Goal: Task Accomplishment & Management: Use online tool/utility

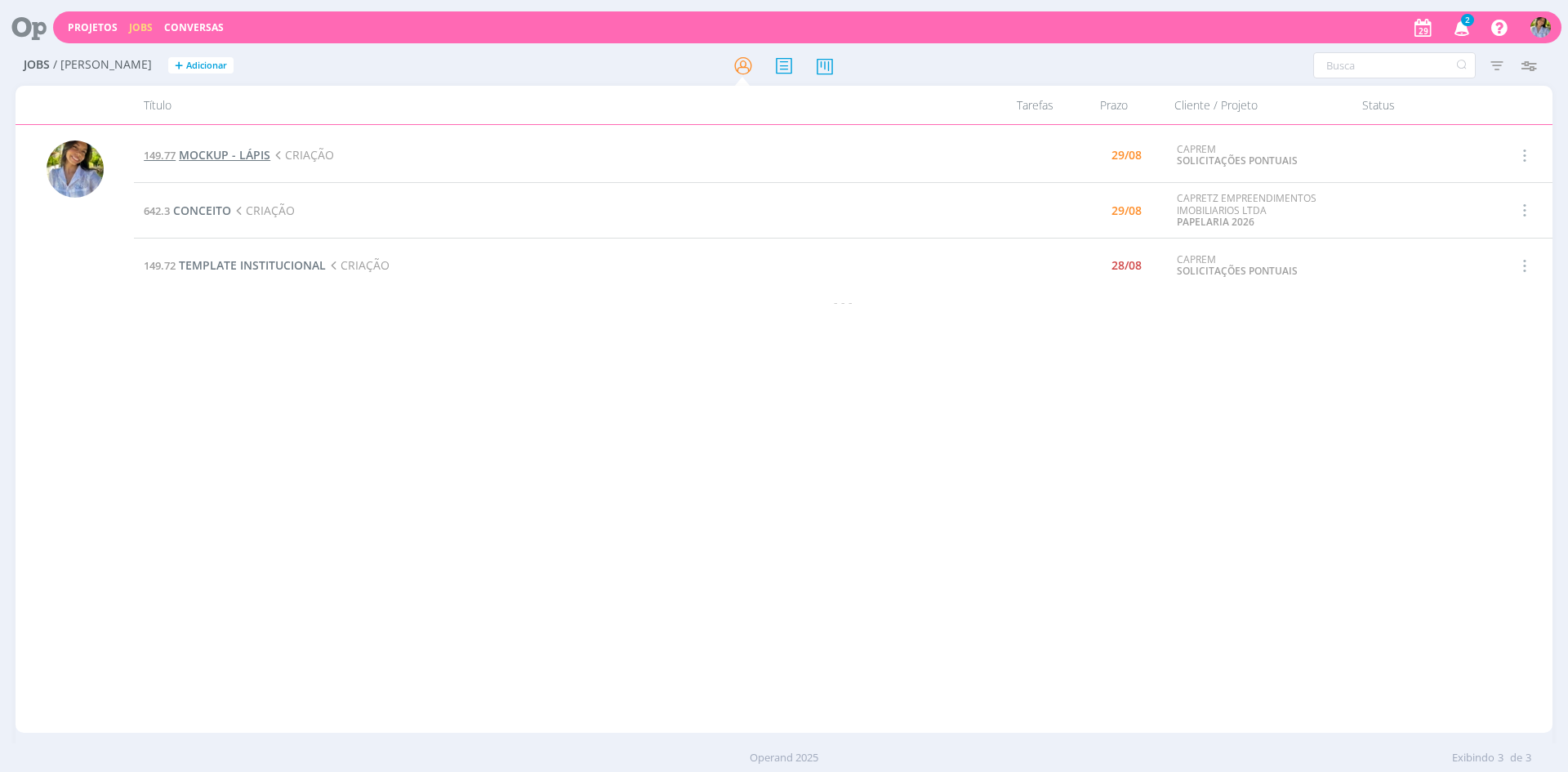
click at [222, 161] on span "MOCKUP - LÁPIS" at bounding box center [225, 154] width 92 height 15
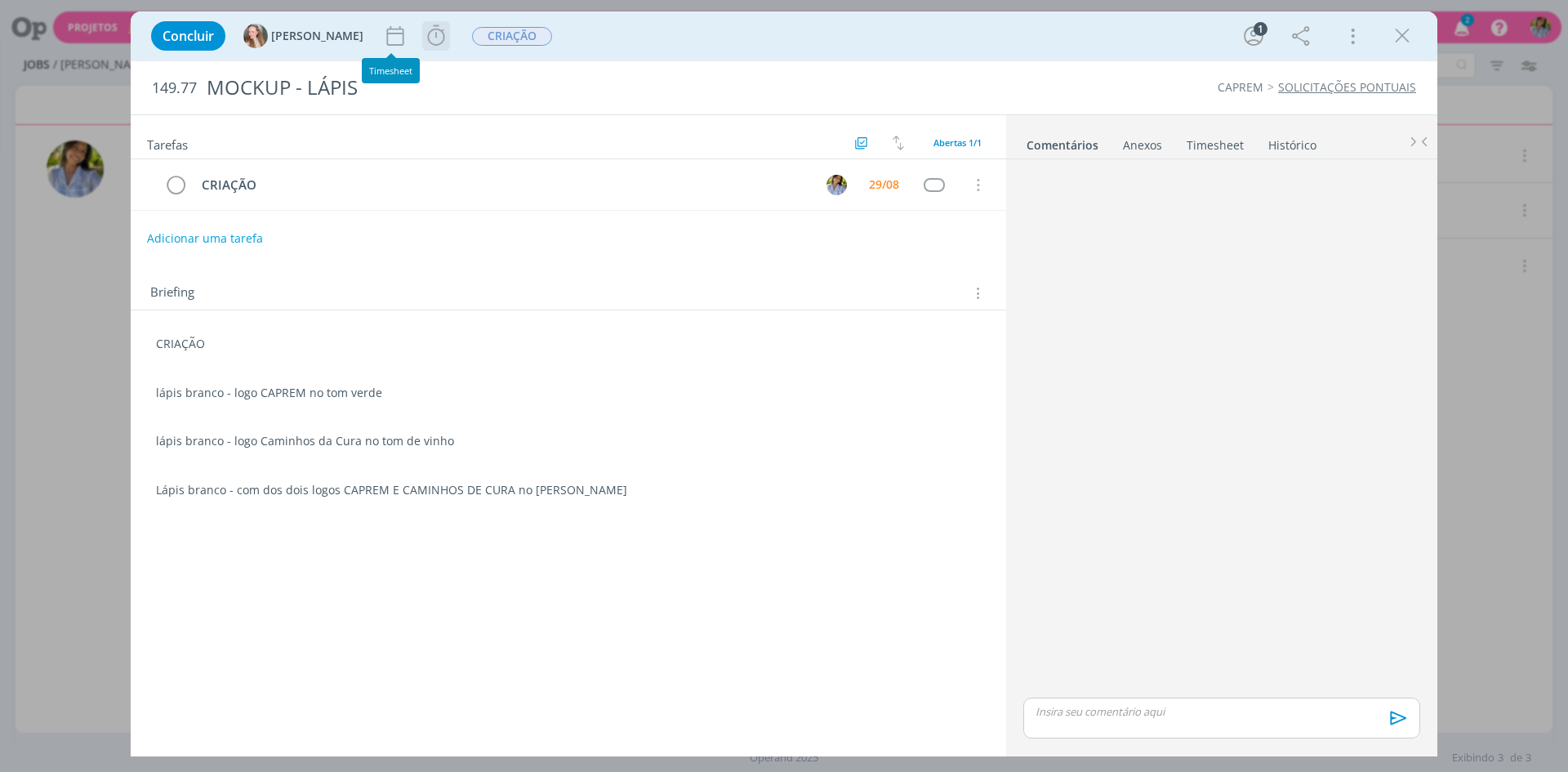
click at [427, 44] on icon "dialog" at bounding box center [435, 35] width 17 height 21
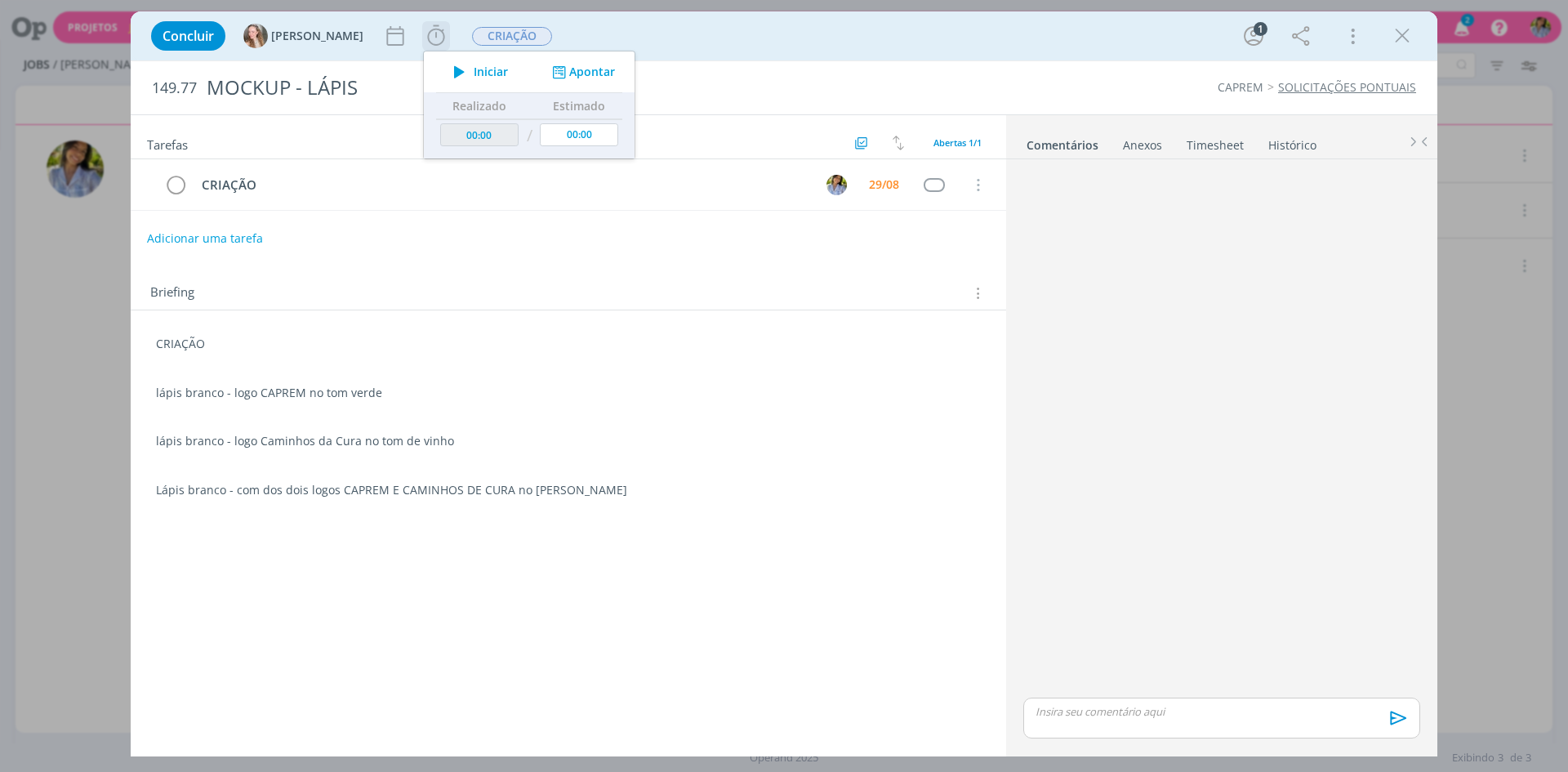
click at [474, 74] on span "Iniciar" at bounding box center [491, 72] width 34 height 12
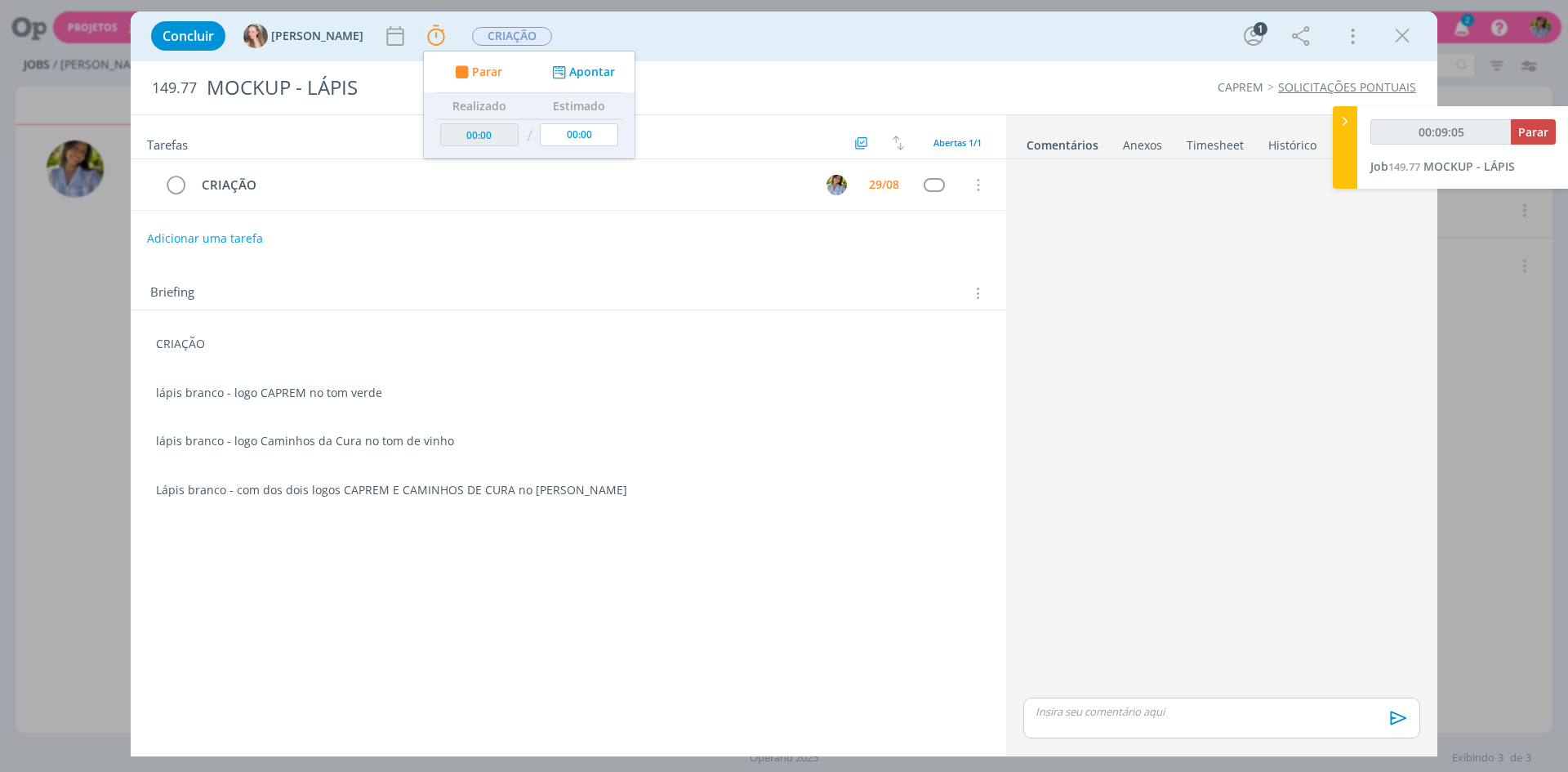
click at [643, 608] on div "Tarefas Usar Job de template Ordenar por: Prazo crescente Prazo decrescente Ord…" at bounding box center [568, 429] width 875 height 628
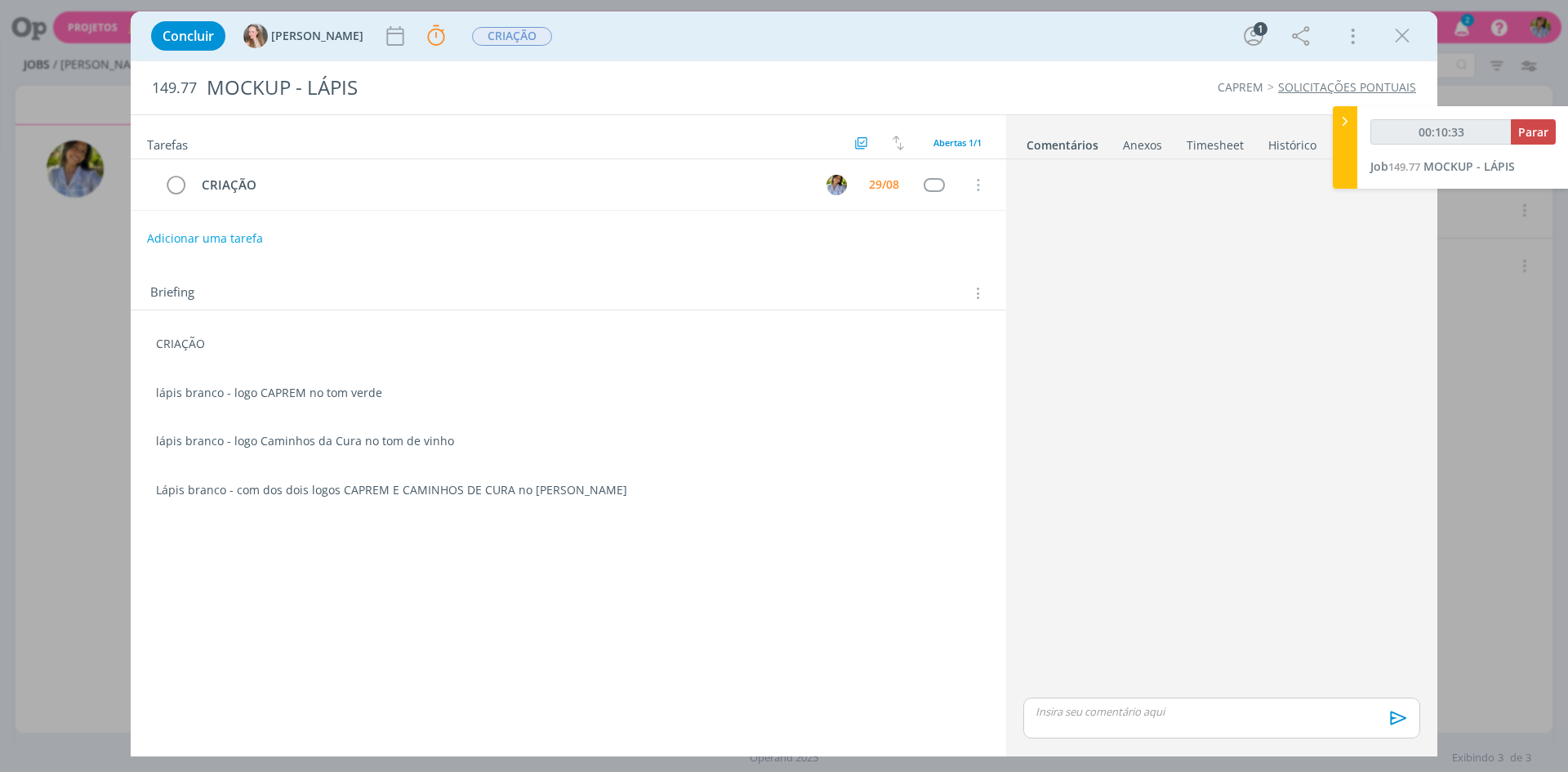
click at [1131, 720] on div "dialog" at bounding box center [1222, 717] width 397 height 40
type input "00:10:34"
click at [1095, 704] on span "[PERSON_NAME]" at bounding box center [1124, 705] width 102 height 18
drag, startPoint x: 1098, startPoint y: 660, endPoint x: 1373, endPoint y: 711, distance: 279.7
click at [1099, 660] on p "﻿ @ Gabriela ﻿ "Z:\Criacao\2025\CONSTRUTORA CAPREM\_INSTITUCIONAL\149 - SOLICIT…" at bounding box center [1222, 679] width 371 height 45
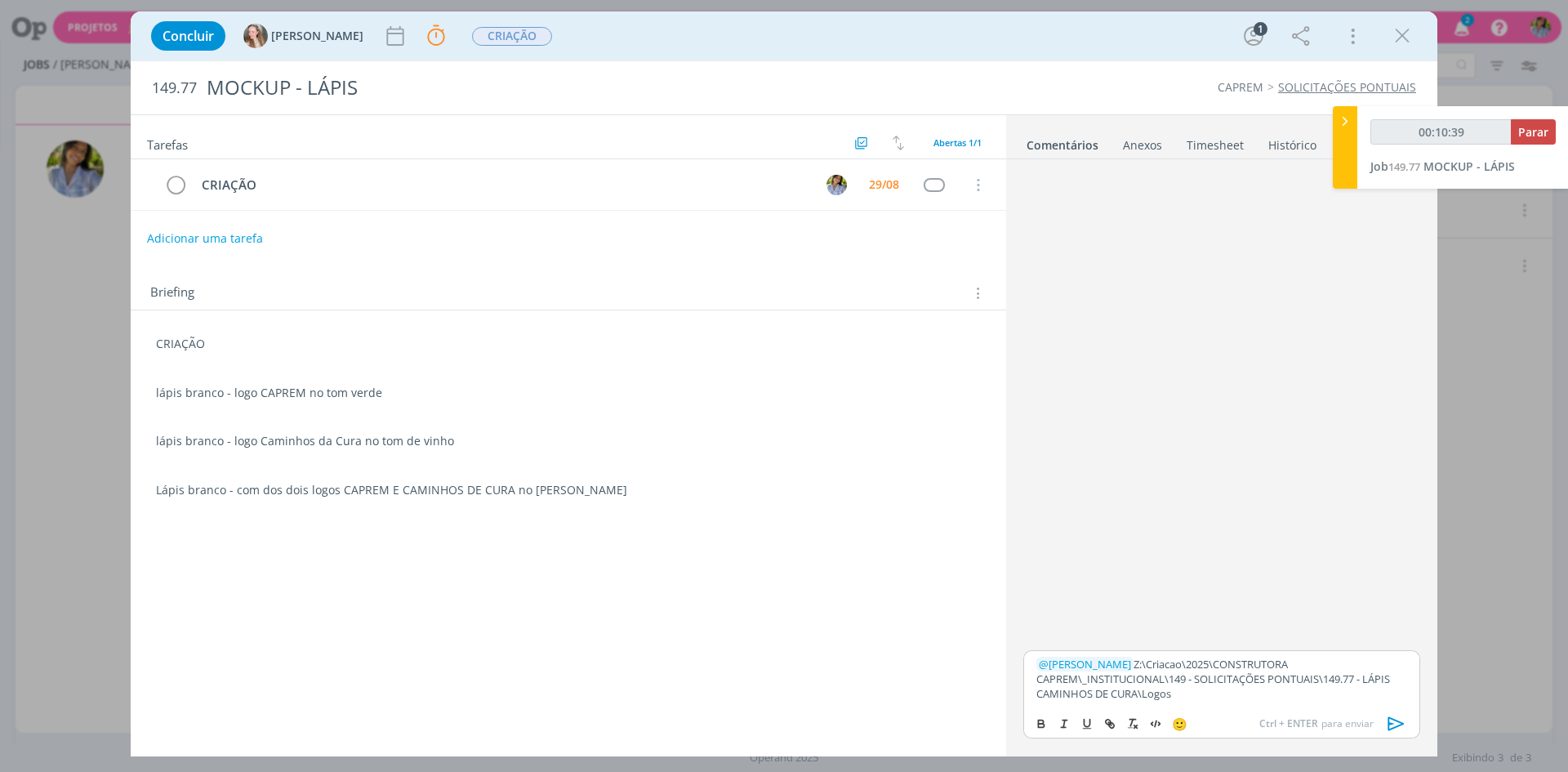
click at [1392, 721] on icon "dialog" at bounding box center [1396, 723] width 24 height 24
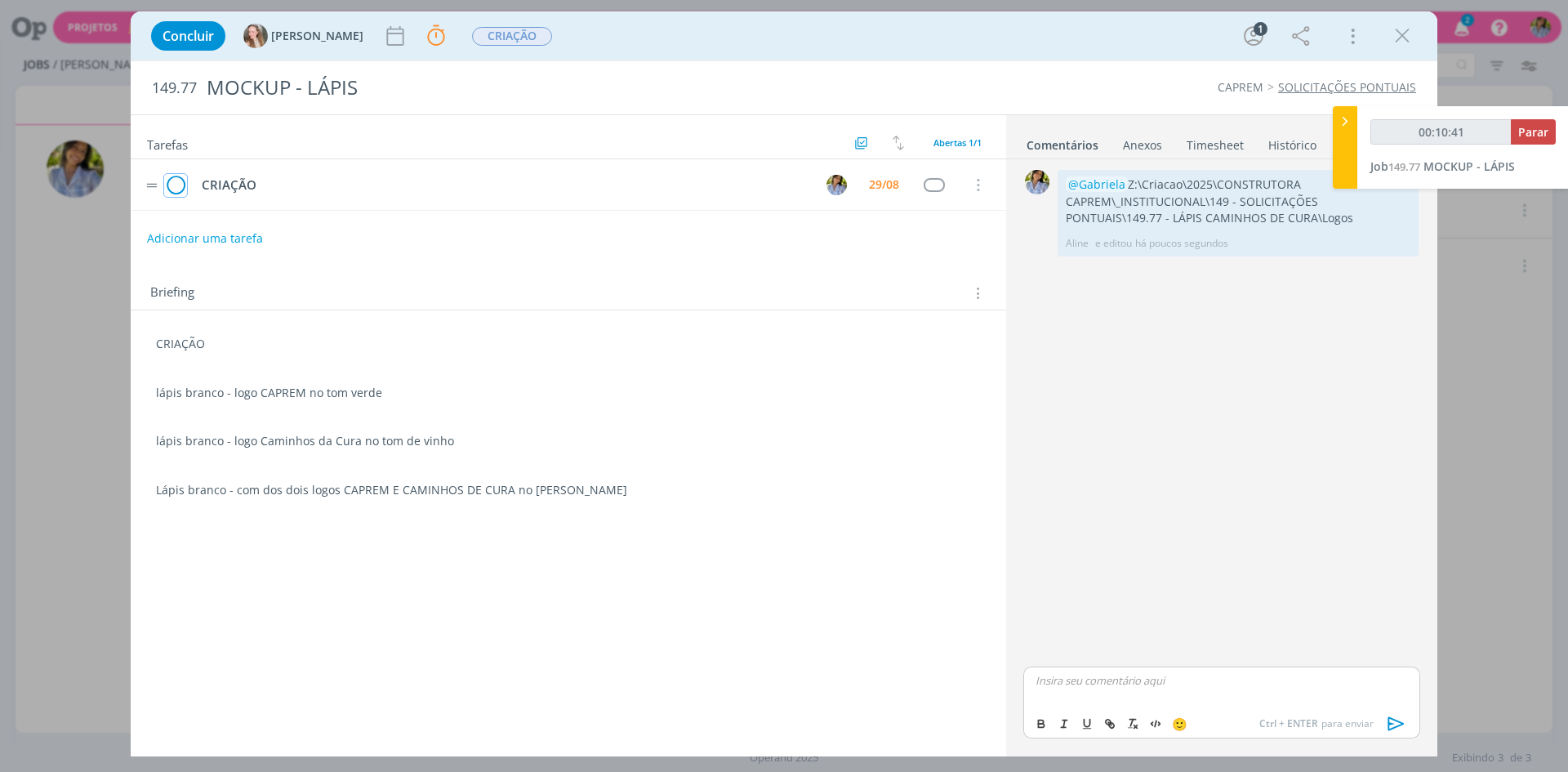
click at [179, 184] on icon "dialog" at bounding box center [175, 184] width 22 height 24
type input "00:10:42"
click at [1540, 122] on button "Parar" at bounding box center [1534, 132] width 45 height 25
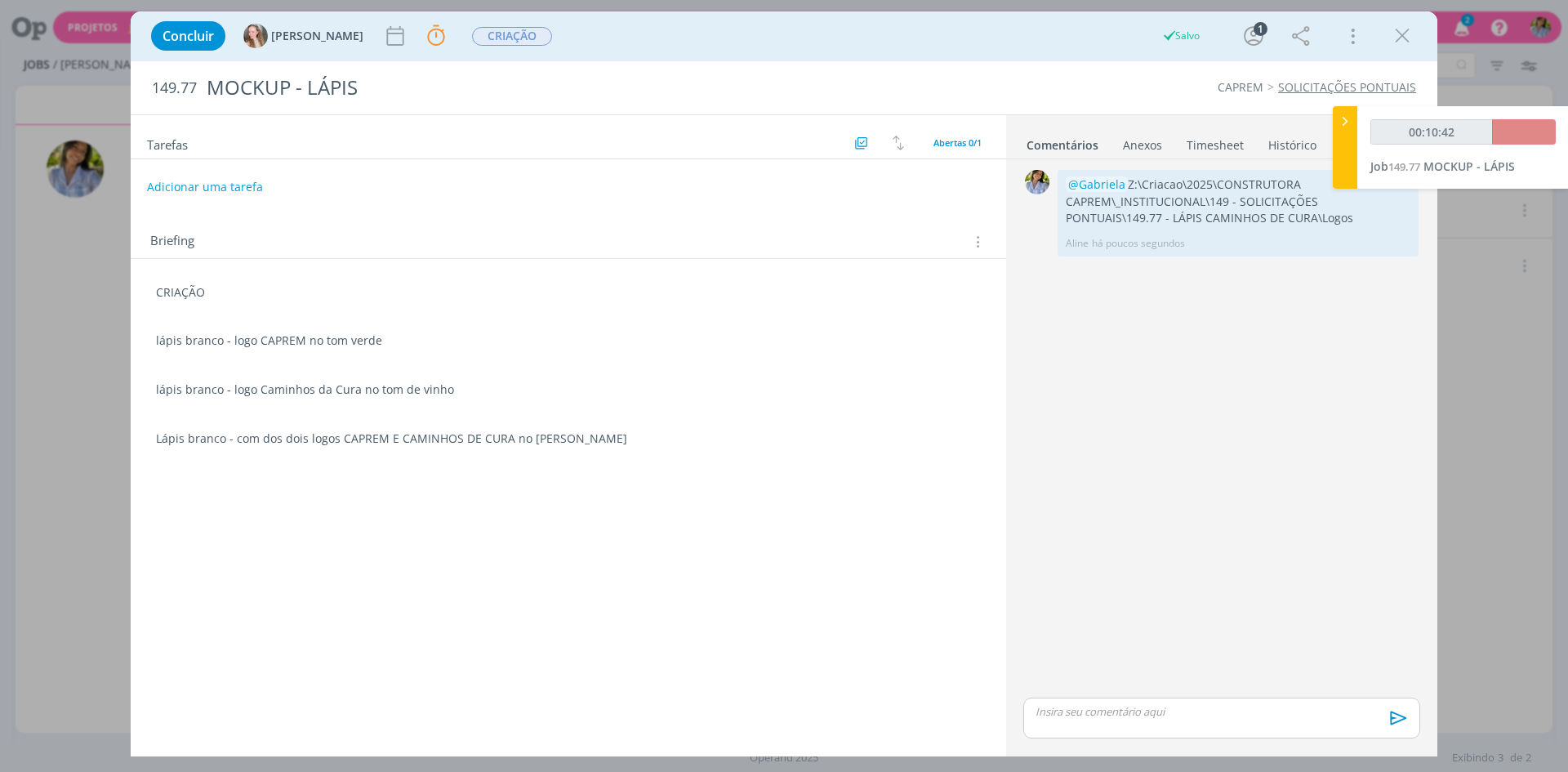
drag, startPoint x: 1408, startPoint y: 40, endPoint x: 1433, endPoint y: 49, distance: 26.6
click at [1409, 39] on icon "dialog" at bounding box center [1402, 35] width 24 height 24
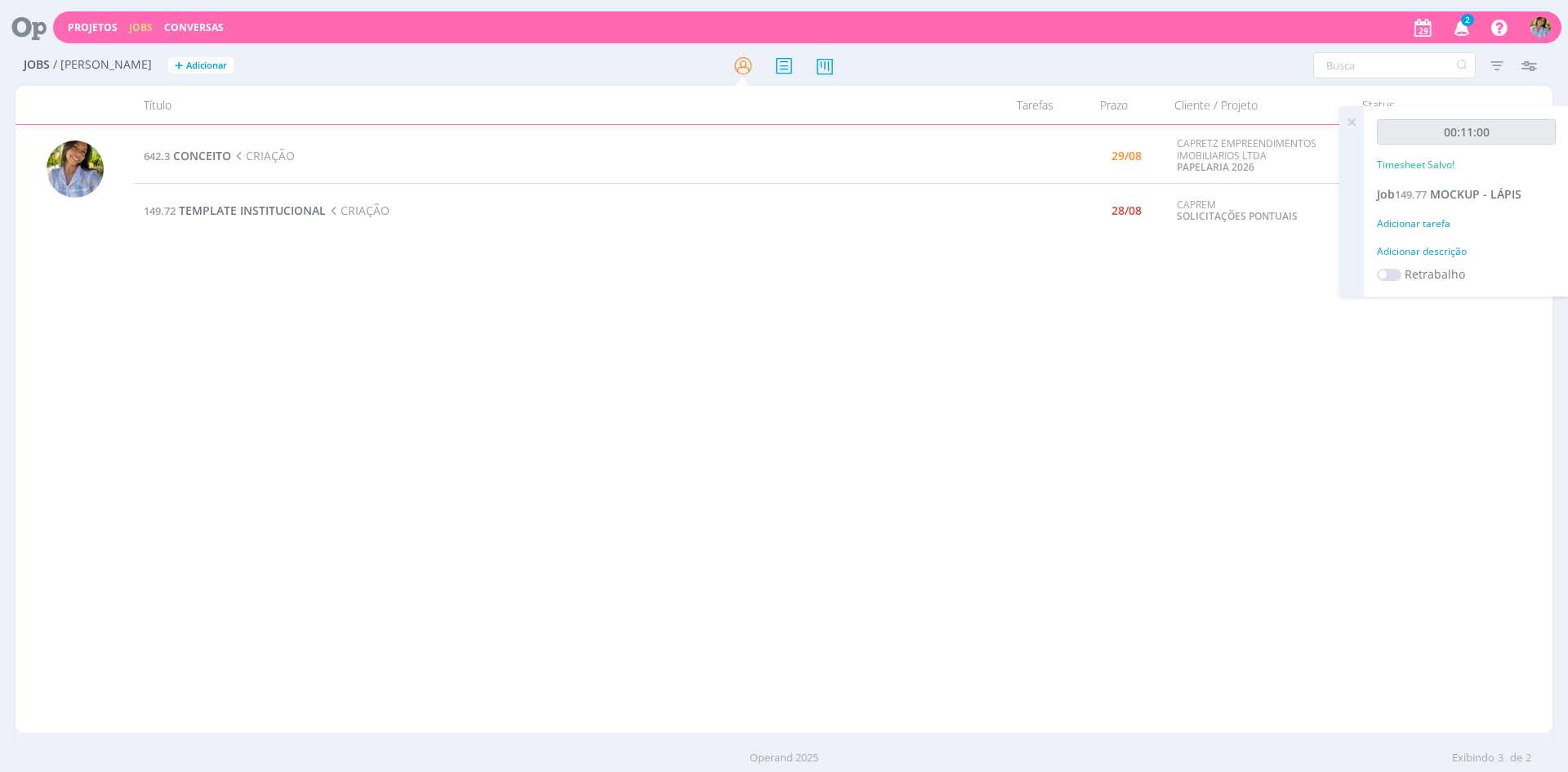
click at [892, 357] on div "642.3 CONCEITO CRIAÇÃO 29/08 CAPRETZ EMPREENDIMENTOS IMOBILIARIOS LTDA PAPELARI…" at bounding box center [843, 429] width 1419 height 601
click at [272, 211] on span "TEMPLATE INSTITUCIONAL" at bounding box center [252, 210] width 147 height 15
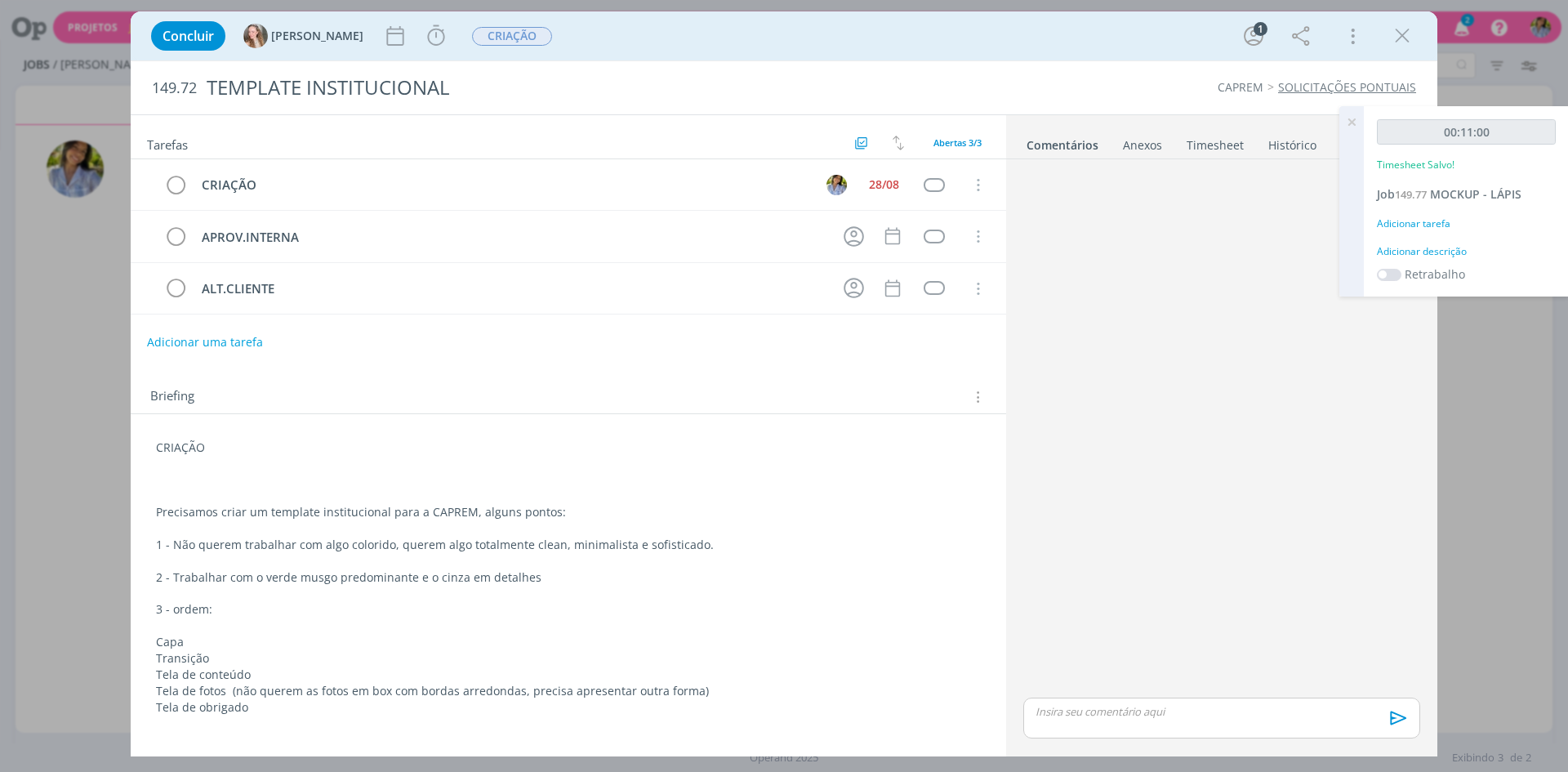
drag, startPoint x: 1402, startPoint y: 40, endPoint x: 1366, endPoint y: 51, distance: 37.6
click at [1402, 40] on icon "dialog" at bounding box center [1402, 35] width 24 height 24
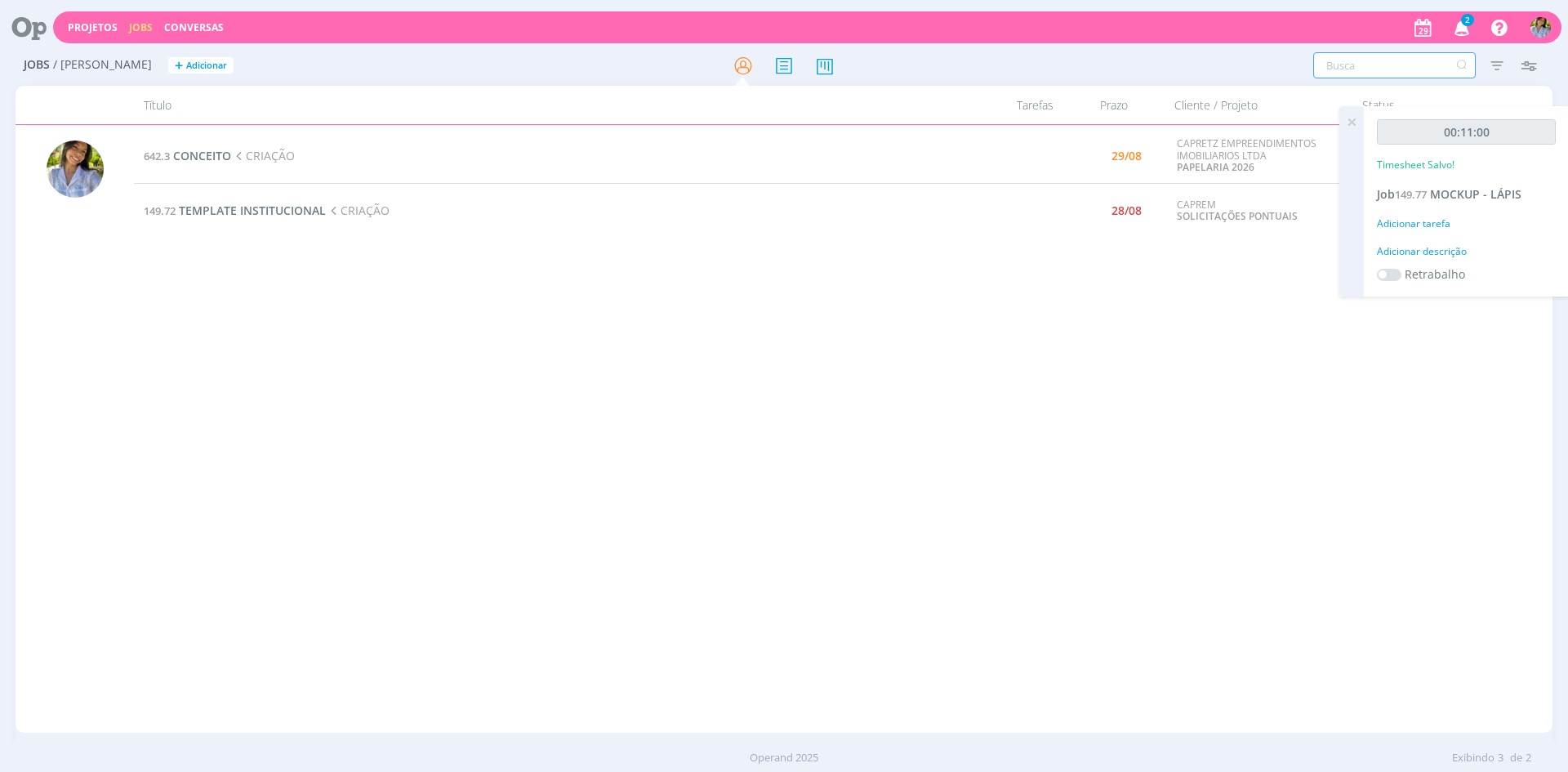
click at [1423, 62] on input "text" at bounding box center [1394, 65] width 163 height 26
type input "QUADRO"
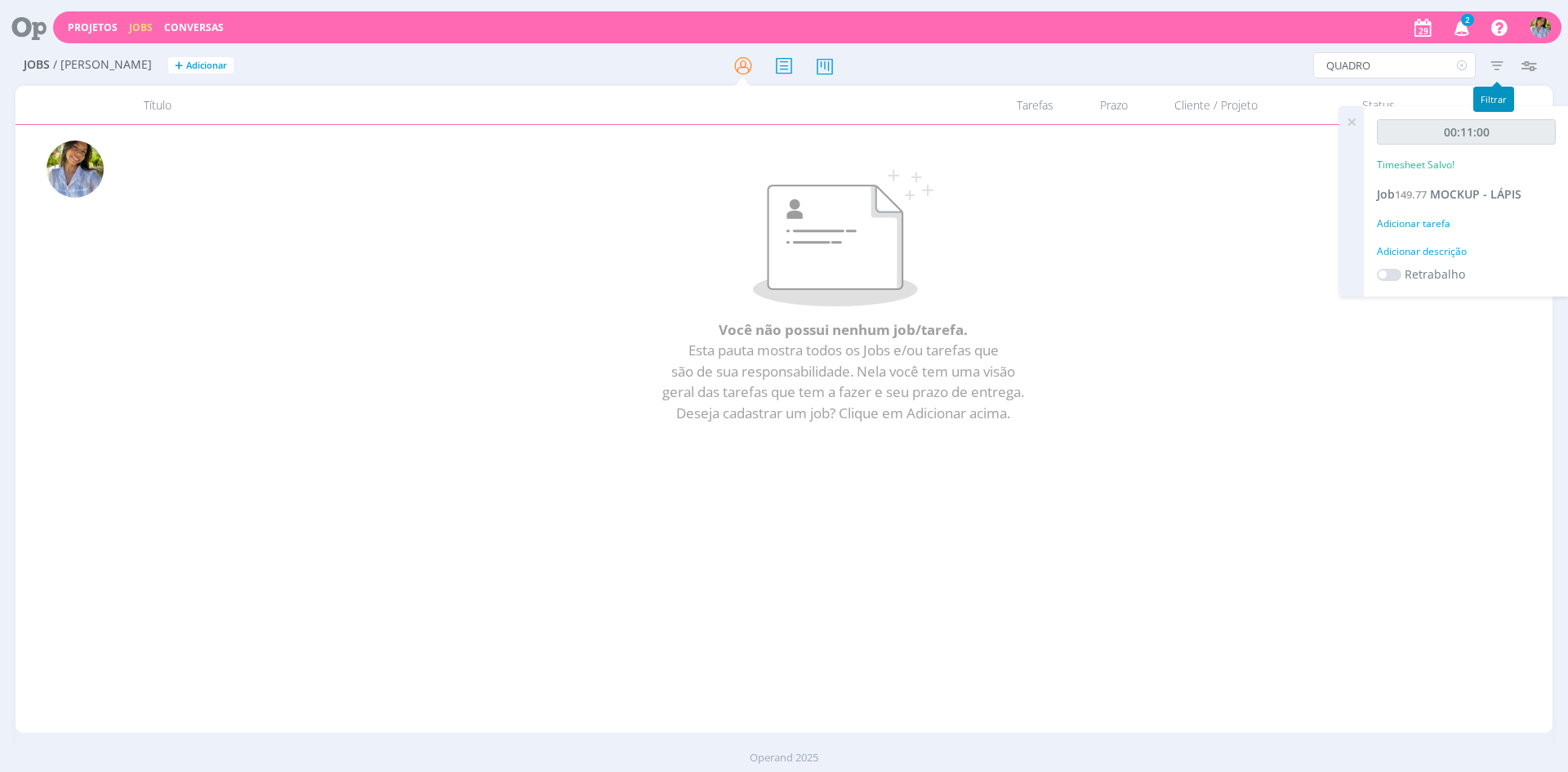
click at [1498, 67] on icon "button" at bounding box center [1497, 65] width 30 height 30
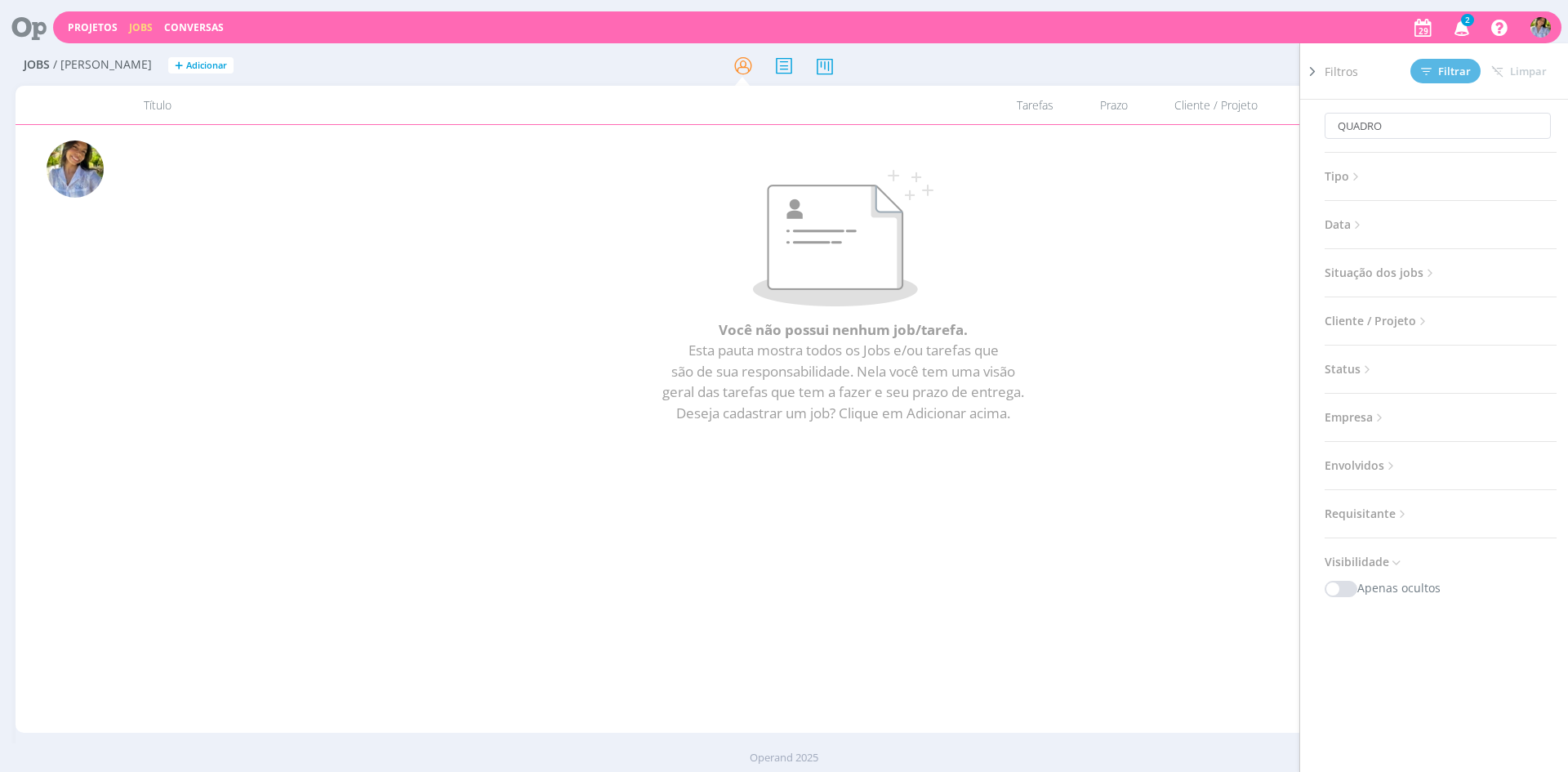
click at [1390, 268] on span "Situação dos jobs" at bounding box center [1381, 273] width 112 height 22
drag, startPoint x: 1425, startPoint y: 312, endPoint x: 1412, endPoint y: 283, distance: 31.8
click at [1426, 312] on span at bounding box center [1431, 317] width 32 height 16
click at [1439, 71] on span "Filtrar" at bounding box center [1446, 72] width 49 height 11
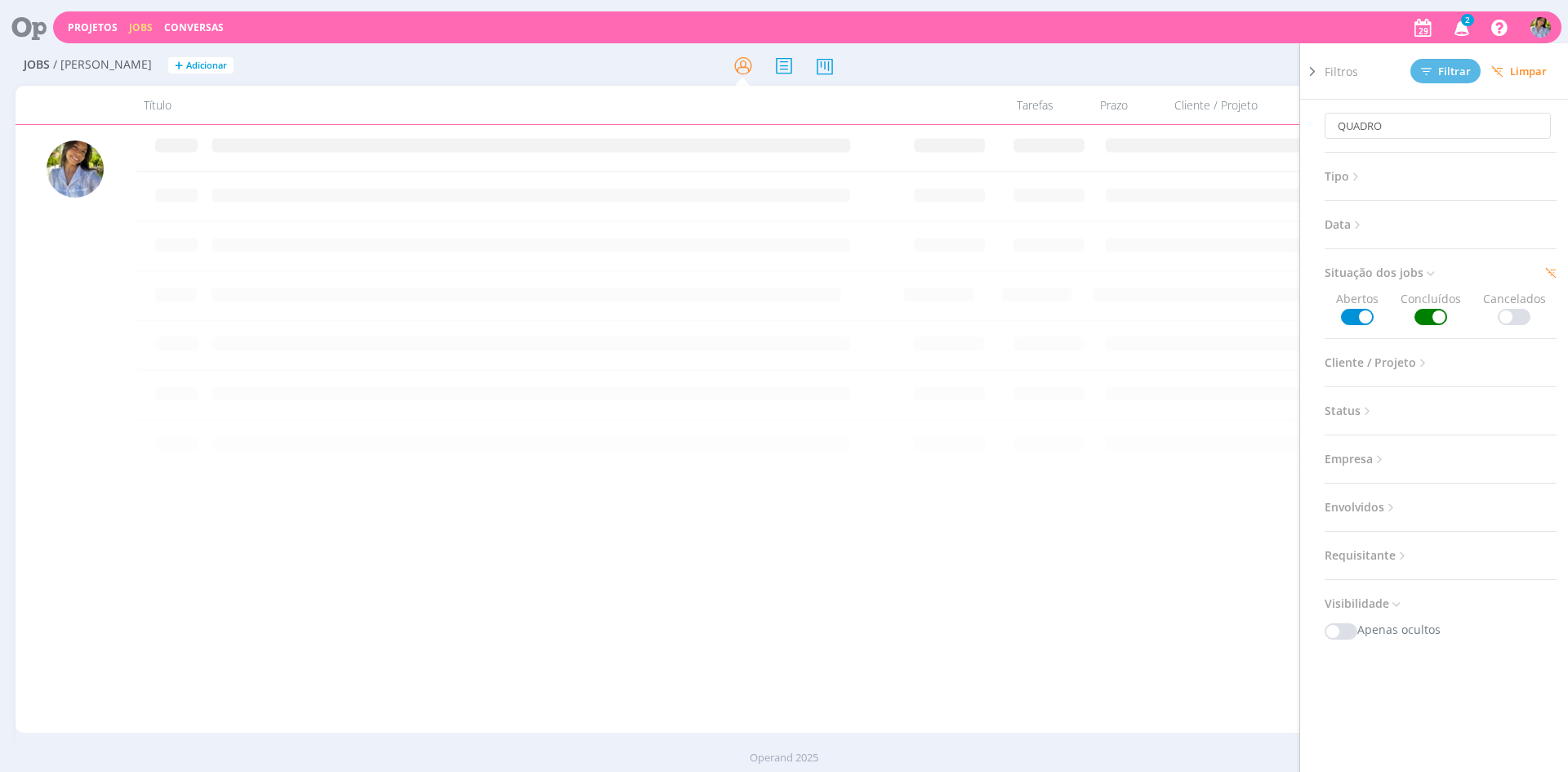
click at [1313, 73] on icon at bounding box center [1313, 71] width 16 height 17
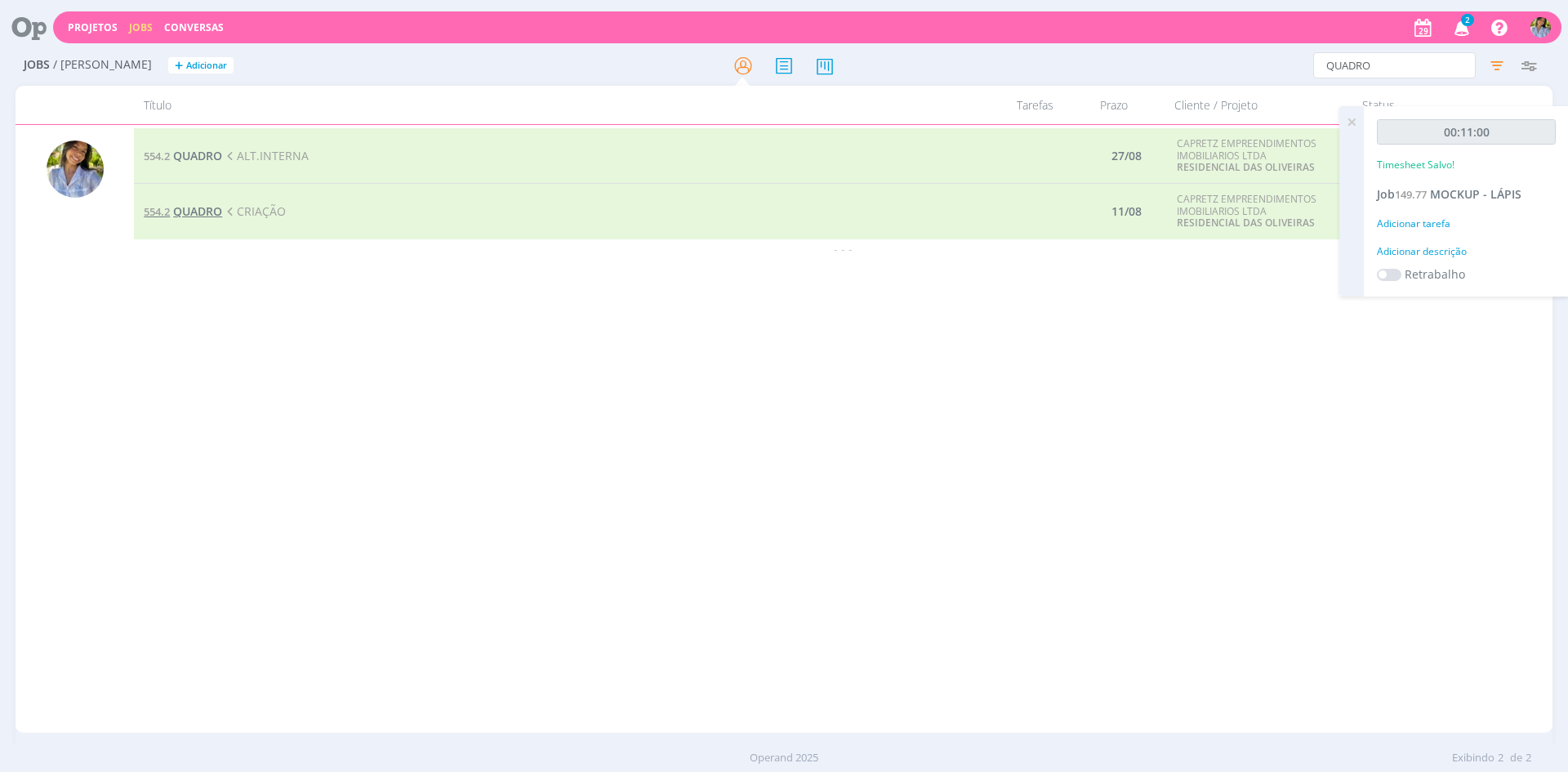
click at [215, 206] on span "QUADRO" at bounding box center [197, 211] width 49 height 15
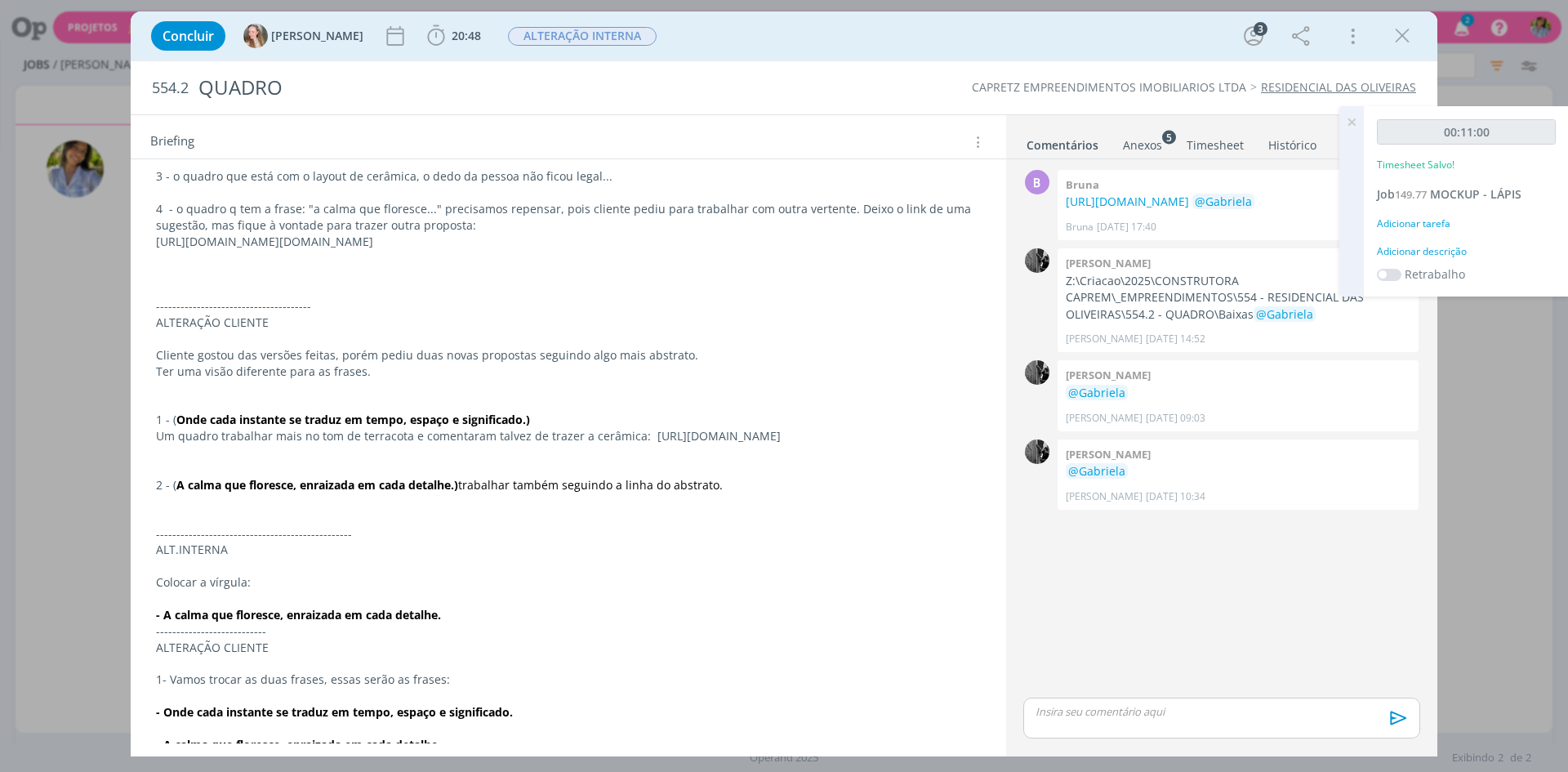
scroll to position [2, 0]
drag, startPoint x: 1000, startPoint y: 396, endPoint x: 1004, endPoint y: 430, distance: 34.2
click at [1001, 439] on div "Tarefas Usar Job de template Ordenar por: Prazo crescente Prazo decrescente Ord…" at bounding box center [568, 429] width 875 height 628
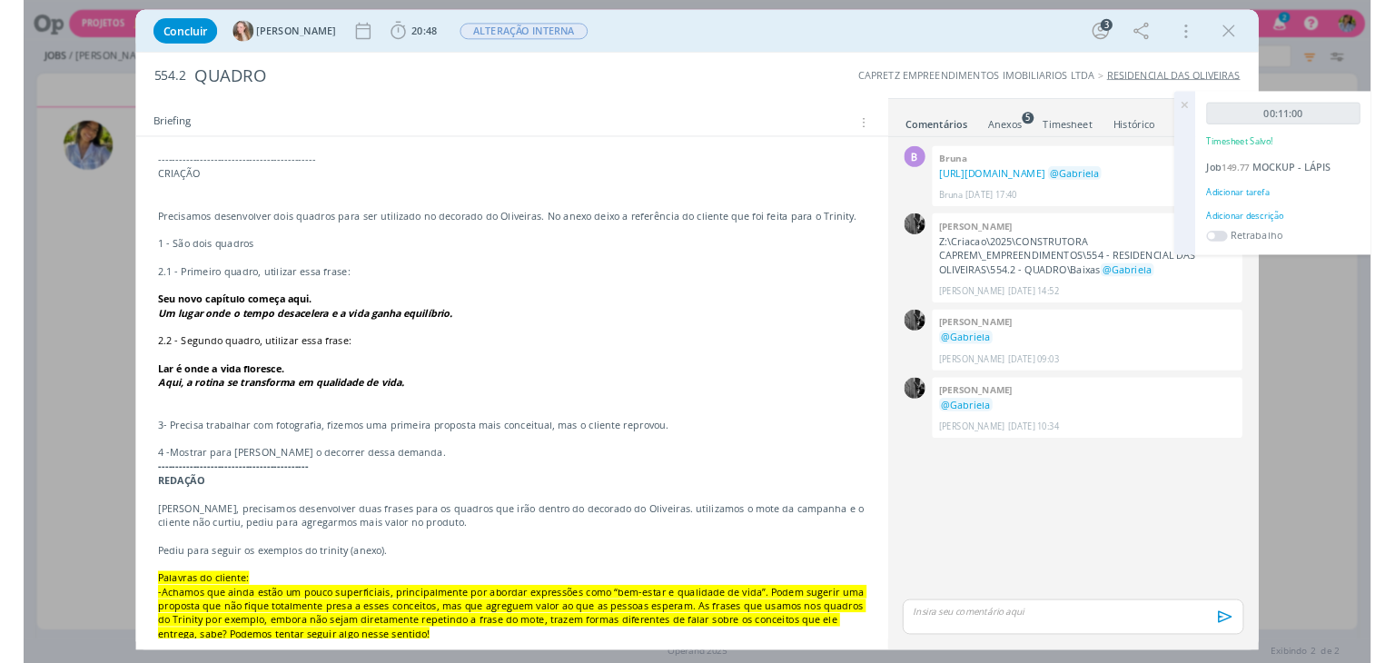
scroll to position [1754, 0]
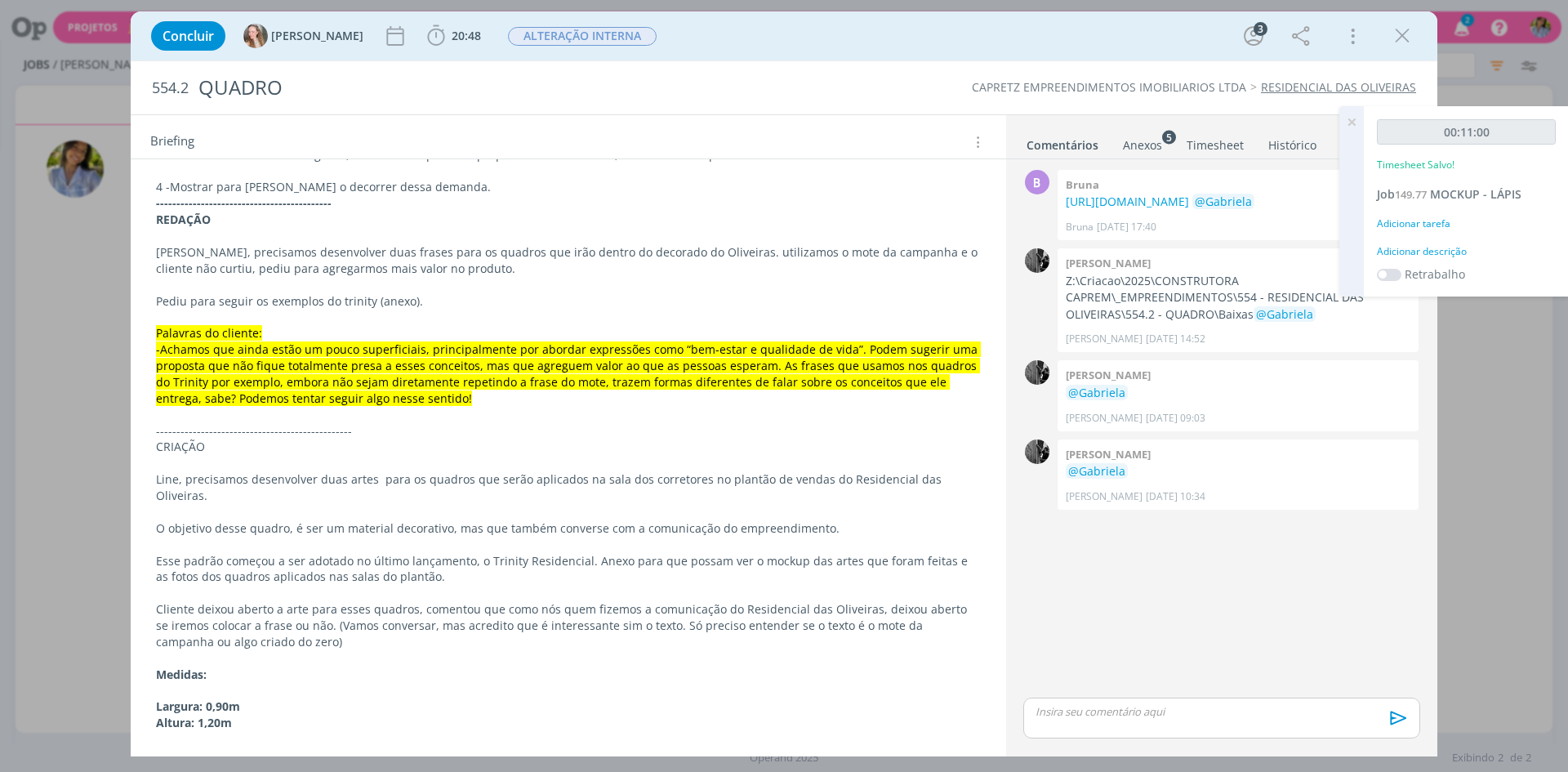
click at [1350, 117] on icon at bounding box center [1351, 121] width 30 height 31
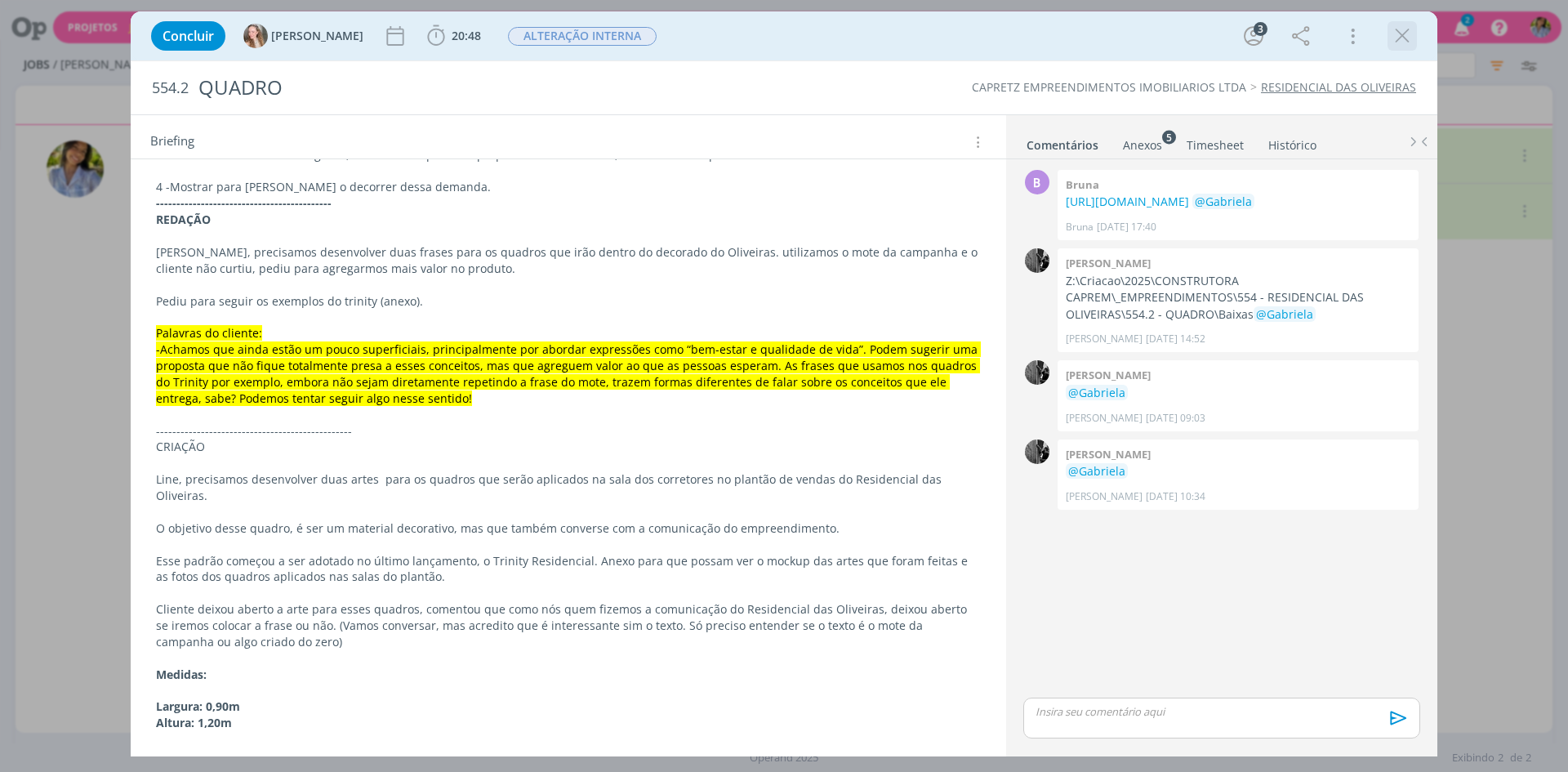
click at [1413, 32] on icon "dialog" at bounding box center [1402, 35] width 24 height 24
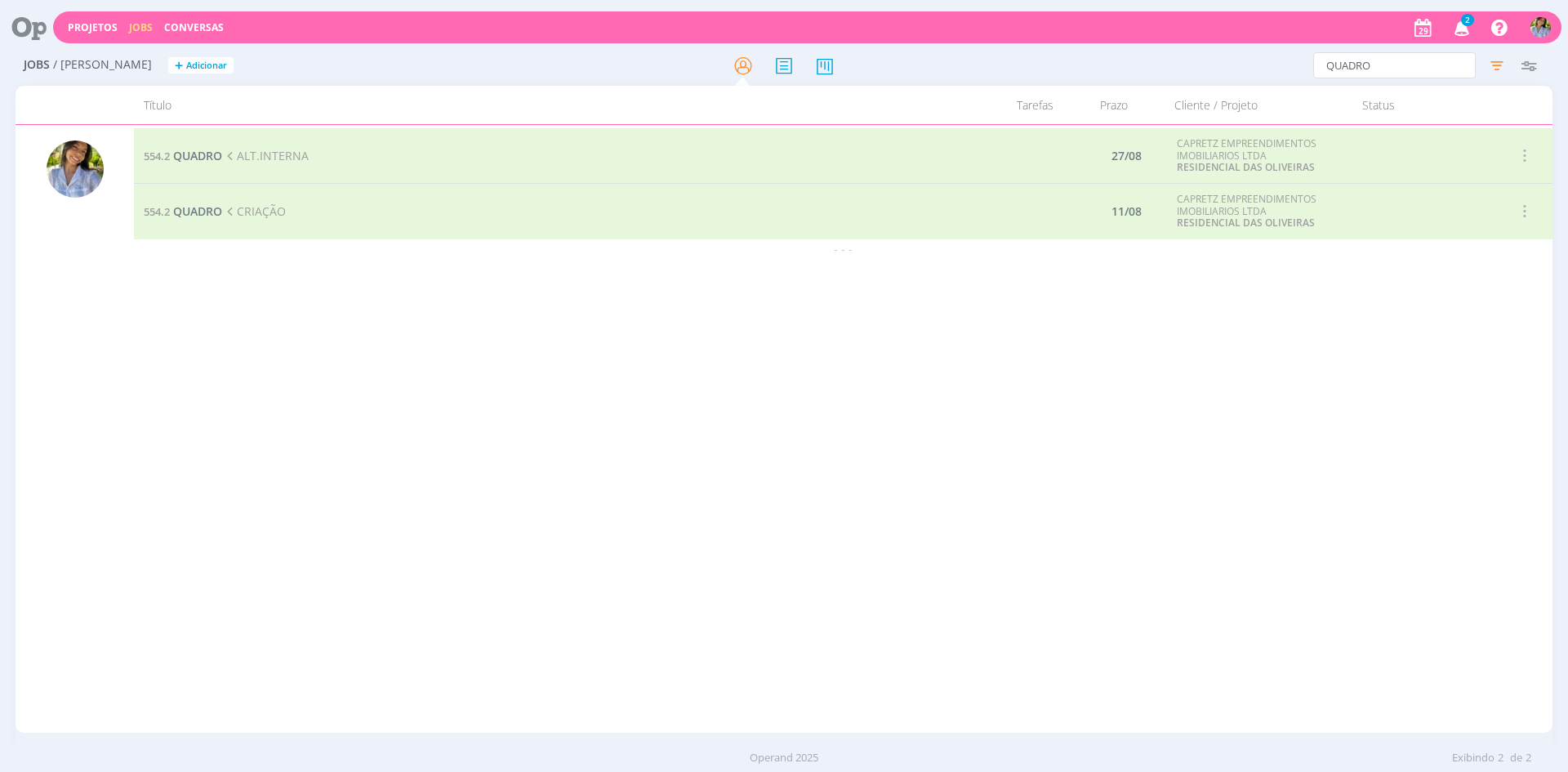
click at [1458, 31] on icon "button" at bounding box center [1463, 27] width 29 height 28
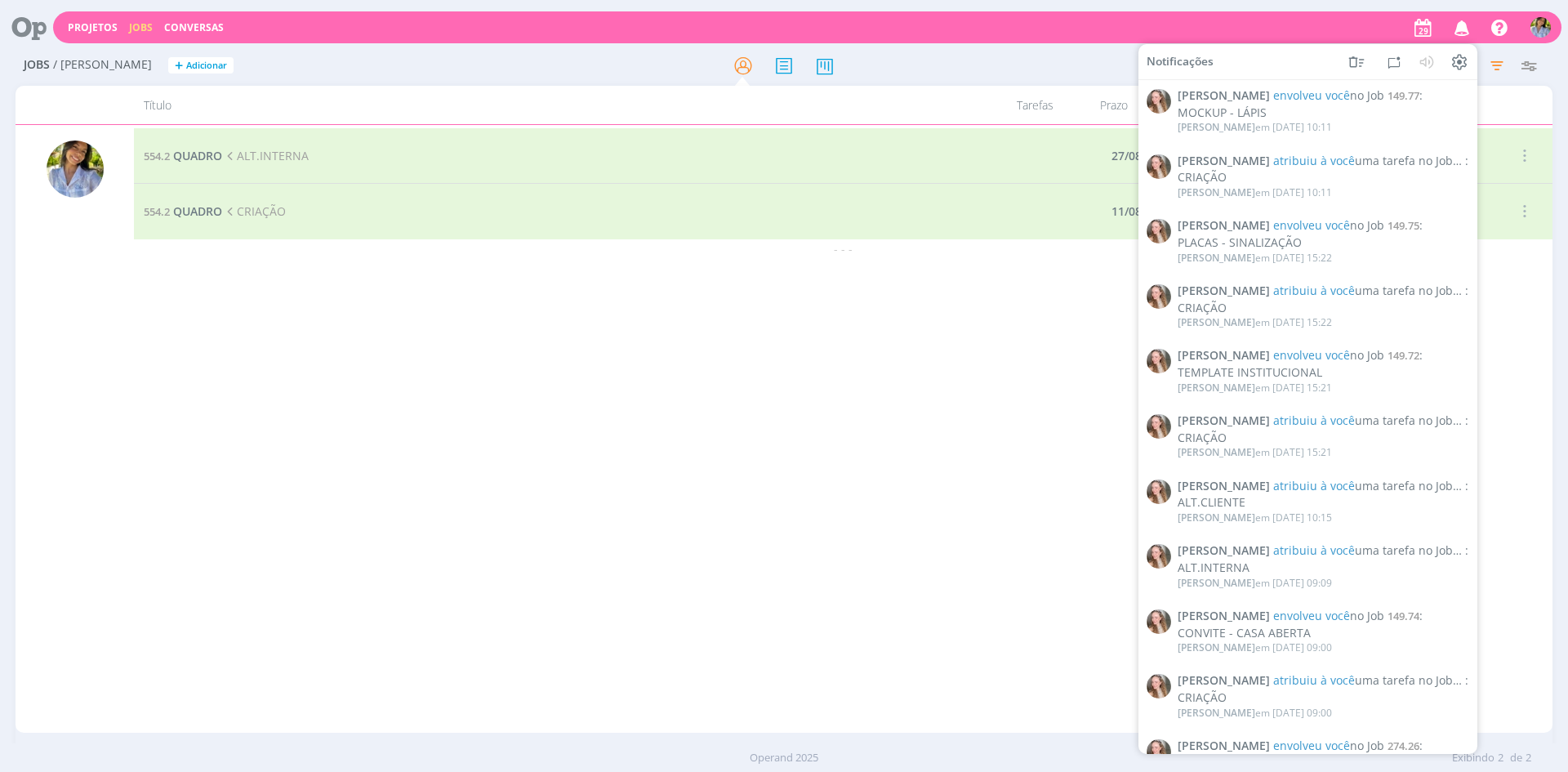
click at [1104, 320] on div "554.2 QUADRO ALT.INTERNA 27/08 CAPRETZ EMPREENDIMENTOS IMOBILIARIOS LTDA RESIDE…" at bounding box center [843, 429] width 1419 height 601
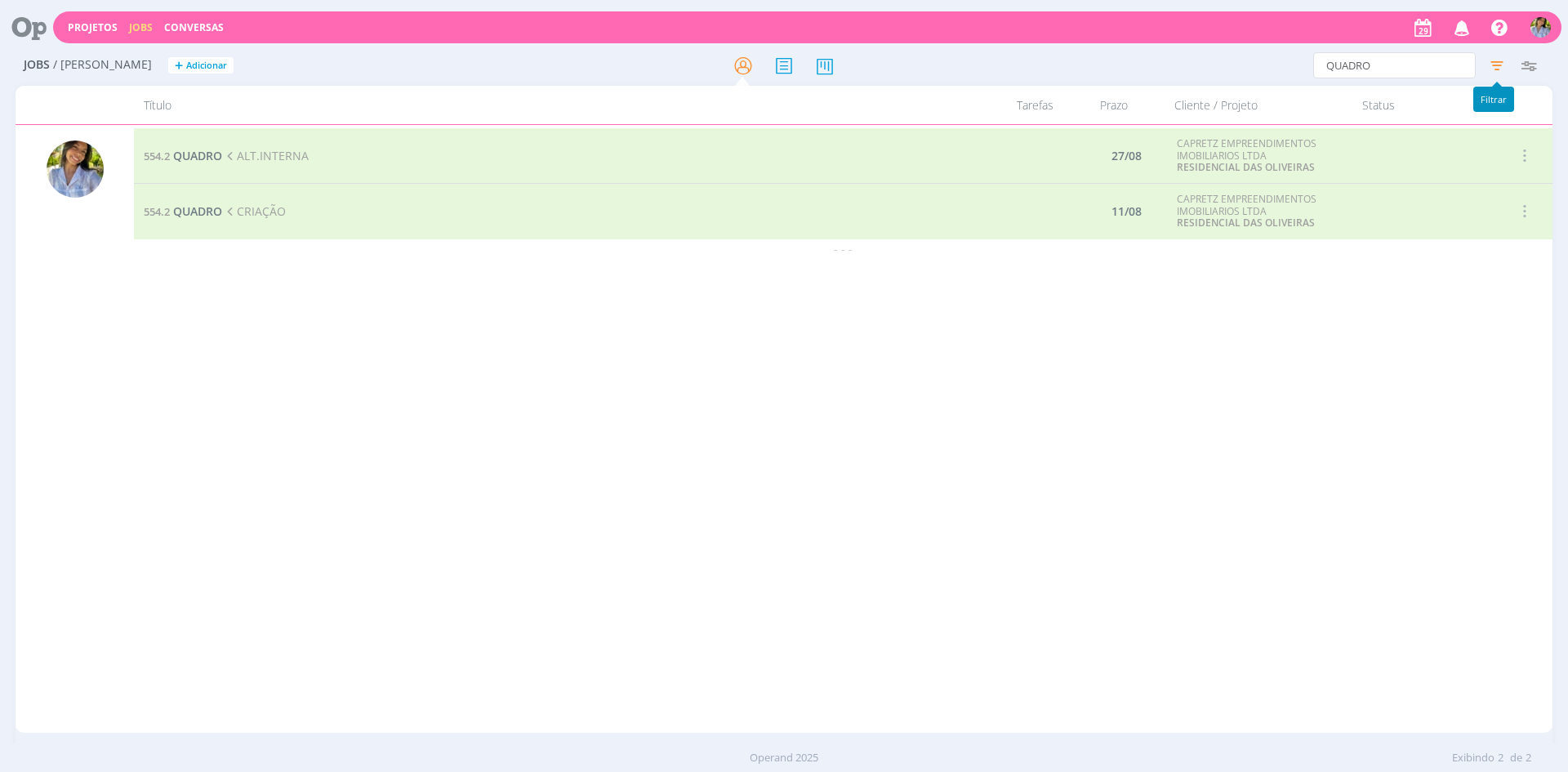
click at [1492, 63] on icon "button" at bounding box center [1497, 65] width 30 height 30
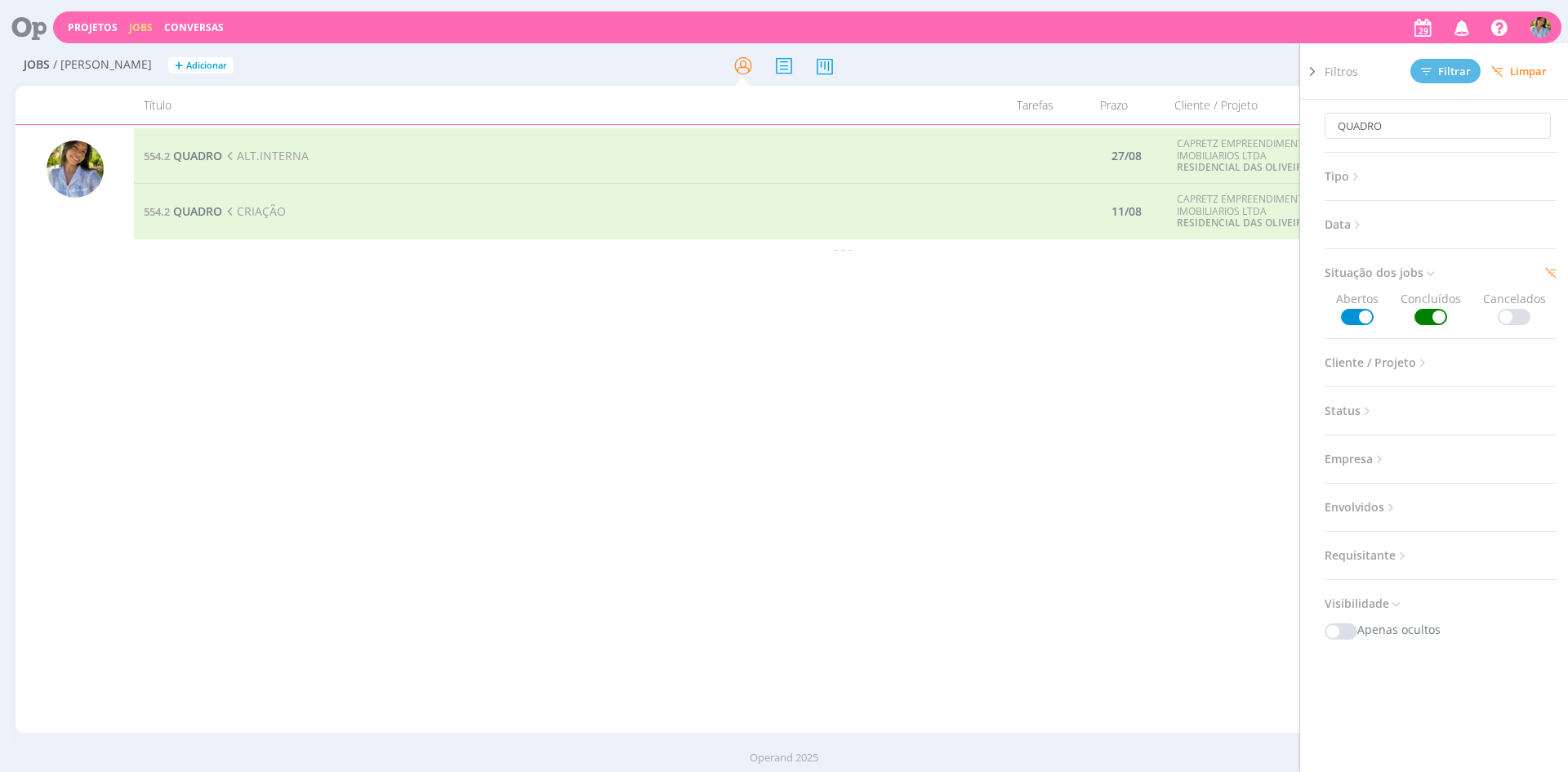
drag, startPoint x: 1426, startPoint y: 301, endPoint x: 1430, endPoint y: 309, distance: 8.9
click at [1427, 301] on span "Concluídos" at bounding box center [1430, 307] width 60 height 35
click at [1433, 313] on span at bounding box center [1431, 317] width 32 height 16
click at [1440, 68] on span "Filtrar" at bounding box center [1446, 72] width 49 height 11
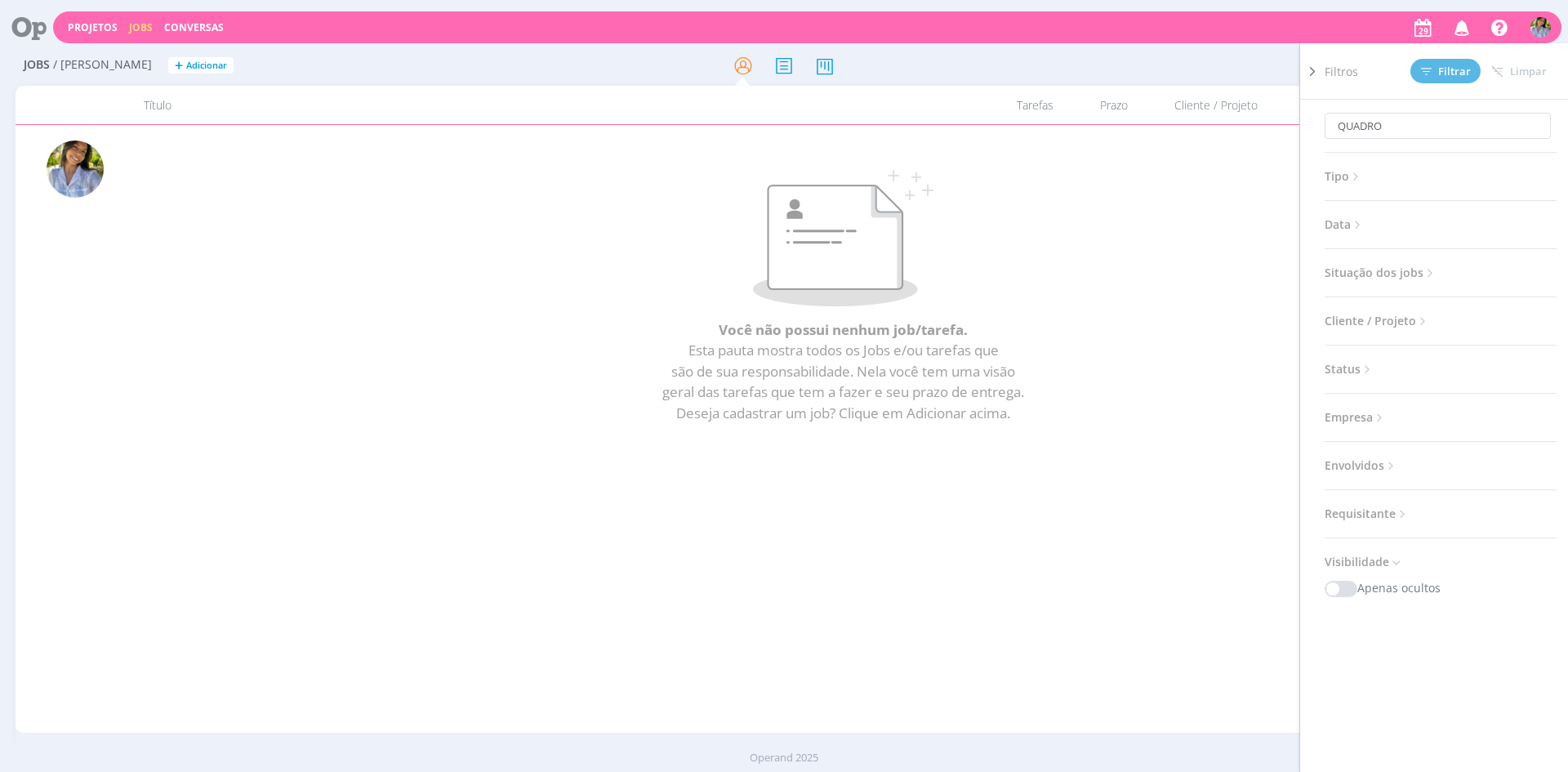
click at [1313, 70] on icon at bounding box center [1313, 71] width 16 height 17
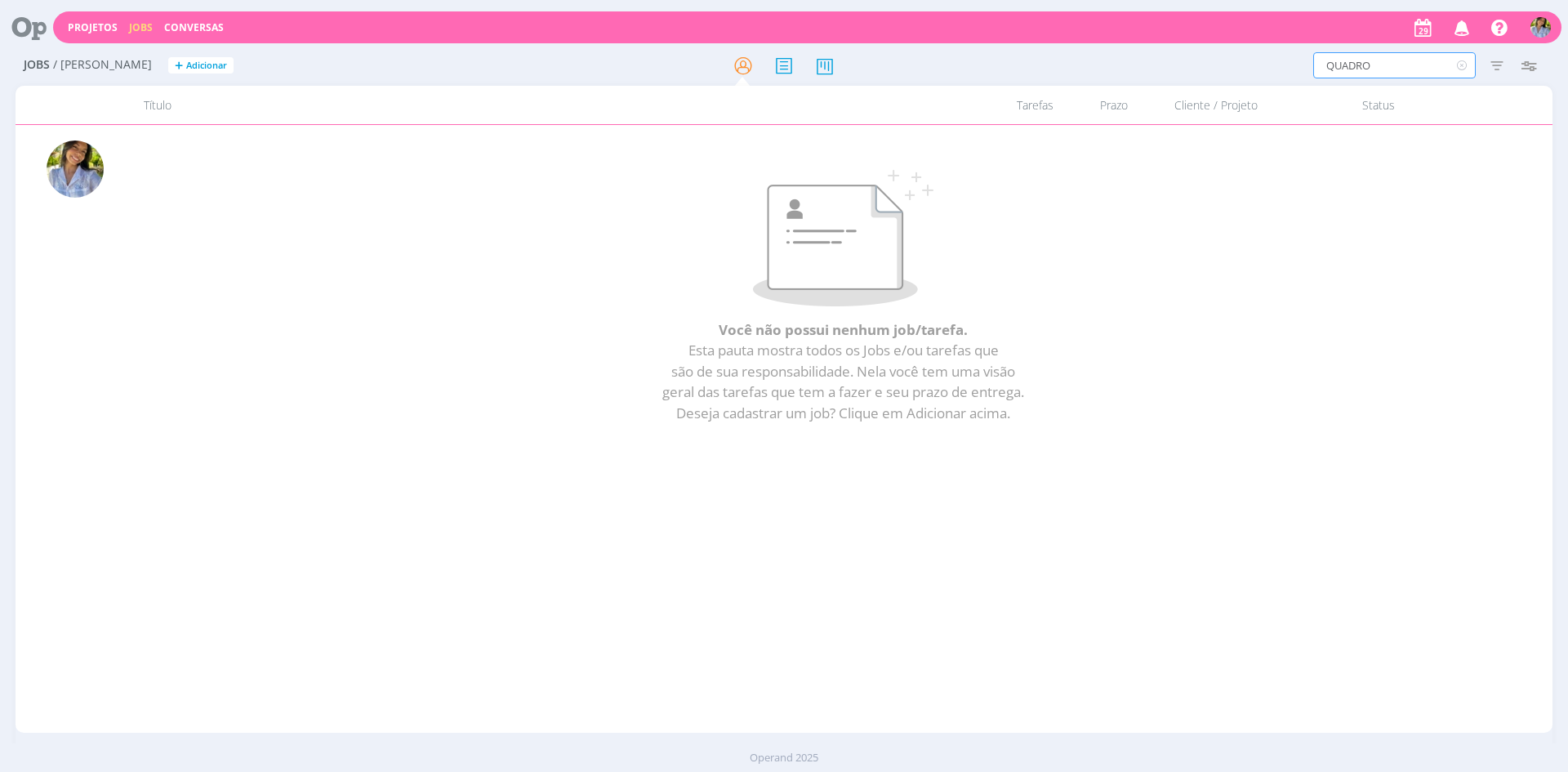
click at [1421, 67] on input "QUADRO" at bounding box center [1394, 65] width 163 height 26
click at [1415, 72] on input "QUADRO" at bounding box center [1394, 65] width 163 height 26
click at [1464, 63] on icon at bounding box center [1461, 65] width 21 height 26
click at [1392, 64] on input "text" at bounding box center [1394, 65] width 163 height 26
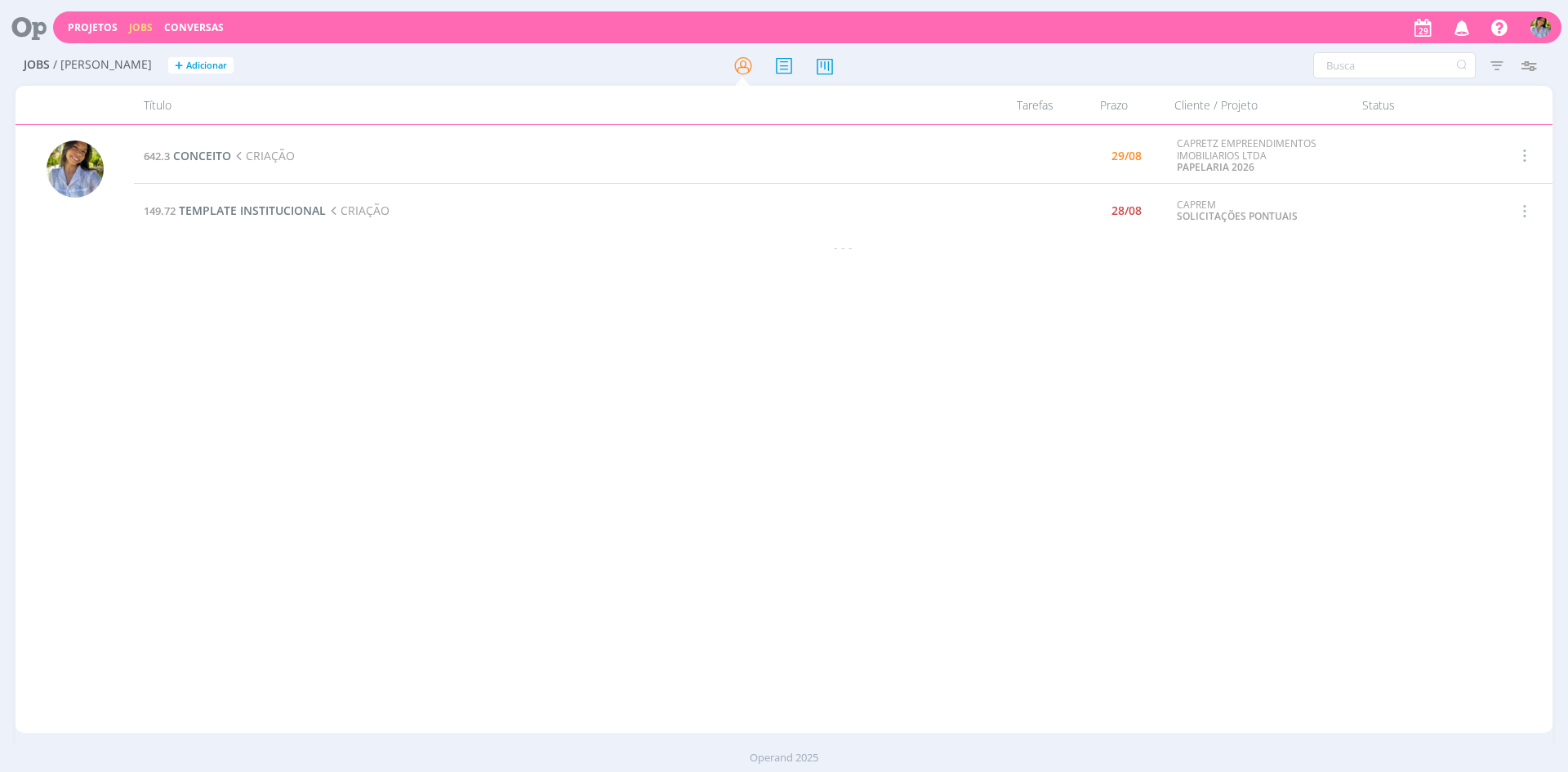
click at [269, 199] on td "149.72 TEMPLATE INSTITUCIONAL CRIAÇÃO" at bounding box center [560, 211] width 854 height 55
click at [303, 211] on span "TEMPLATE INSTITUCIONAL" at bounding box center [252, 210] width 147 height 15
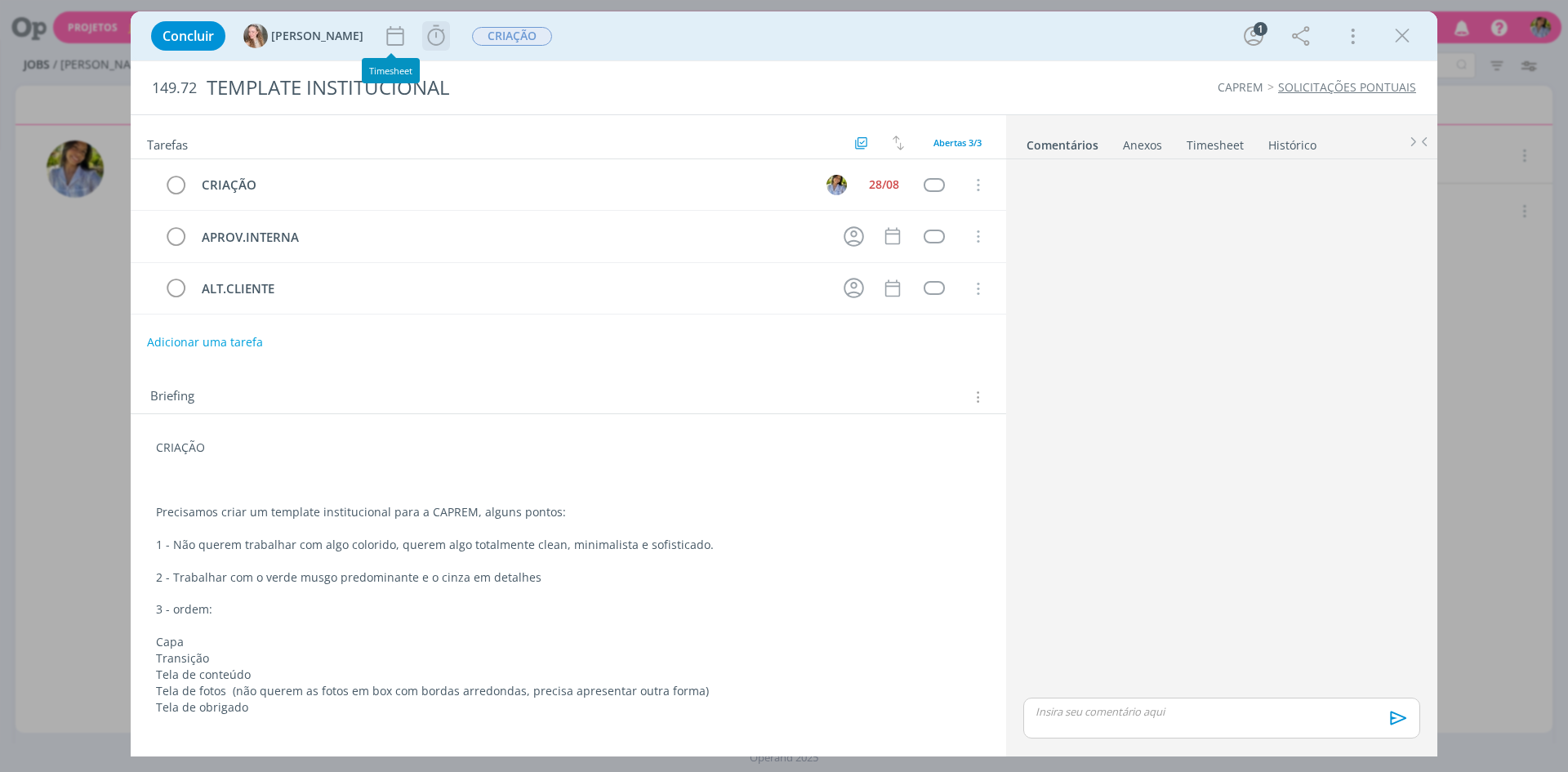
click at [424, 40] on icon "dialog" at bounding box center [435, 35] width 24 height 24
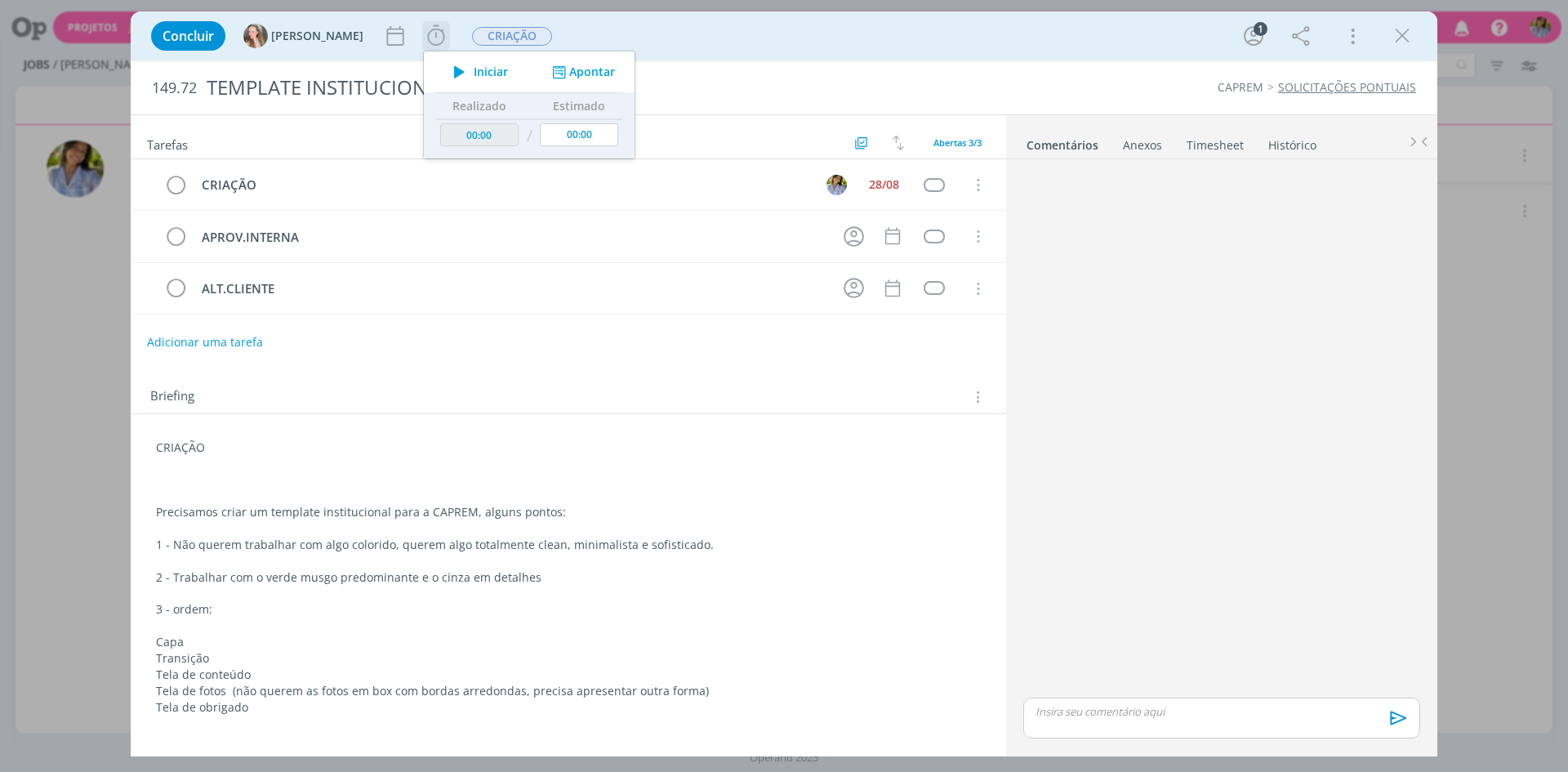
click at [474, 75] on span "Iniciar" at bounding box center [491, 72] width 34 height 12
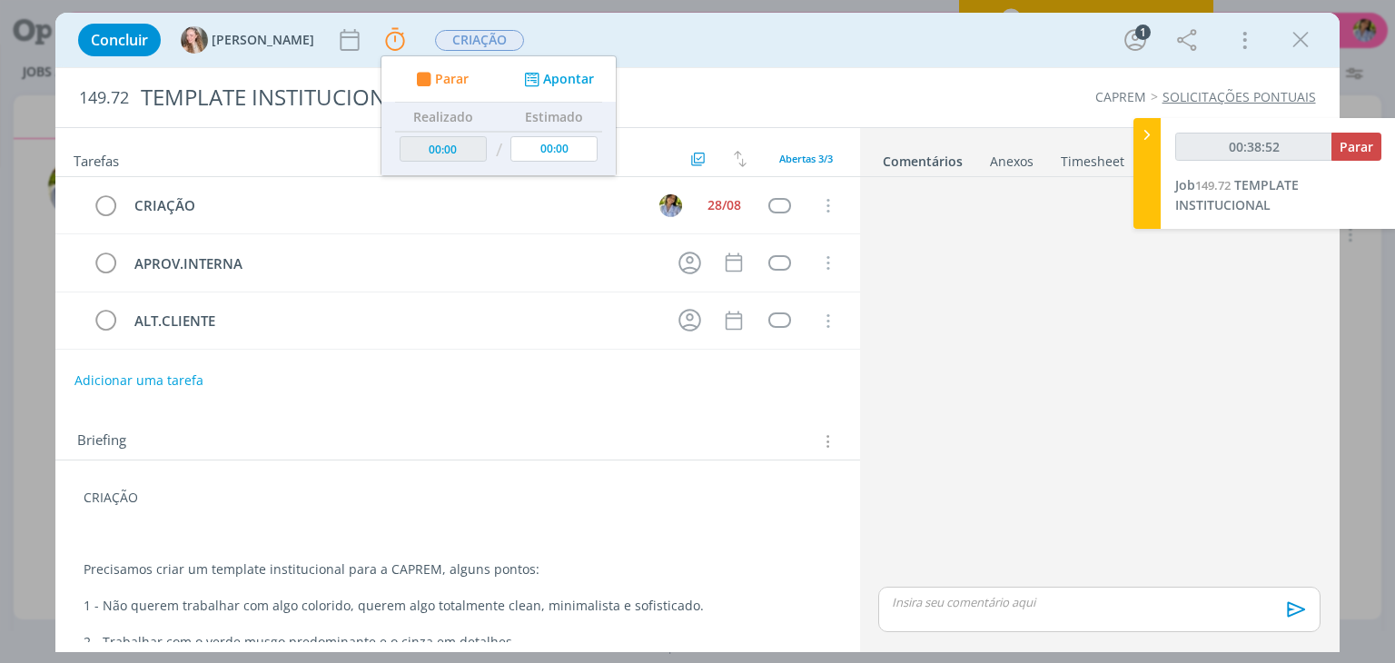
type input "00:39:52"
